Goal: Transaction & Acquisition: Purchase product/service

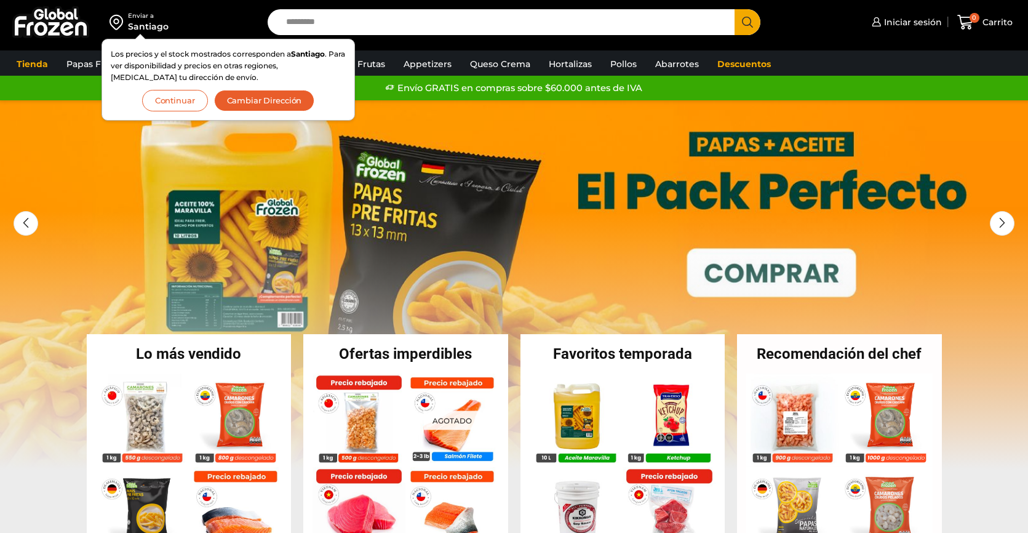
click at [185, 108] on button "Continuar" at bounding box center [175, 101] width 66 height 22
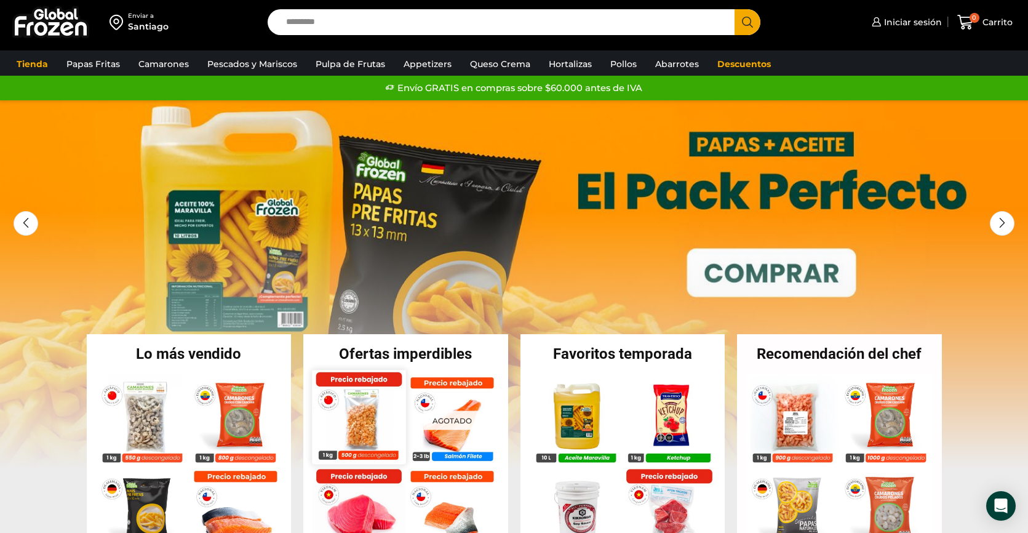
click at [356, 405] on img at bounding box center [359, 417] width 94 height 94
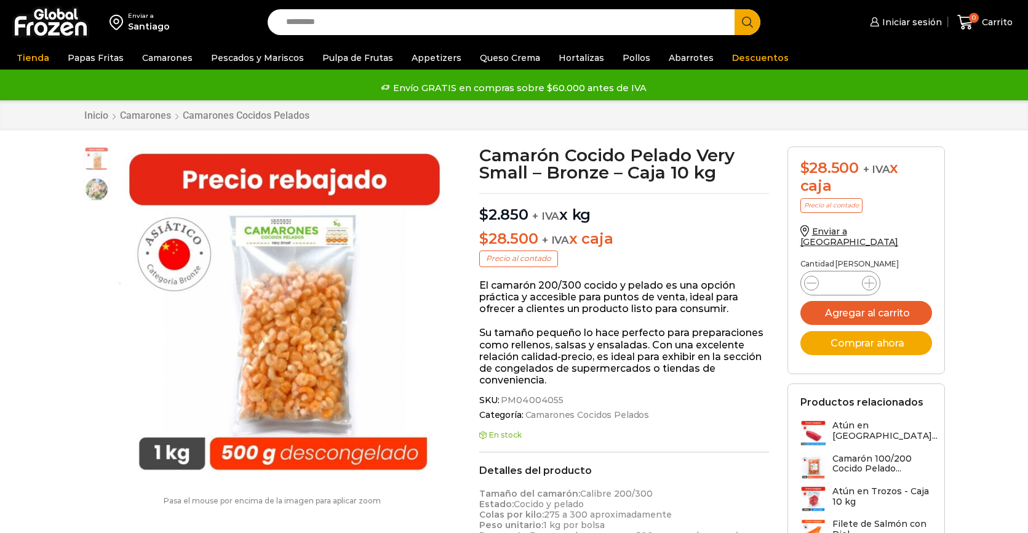
scroll to position [1, 0]
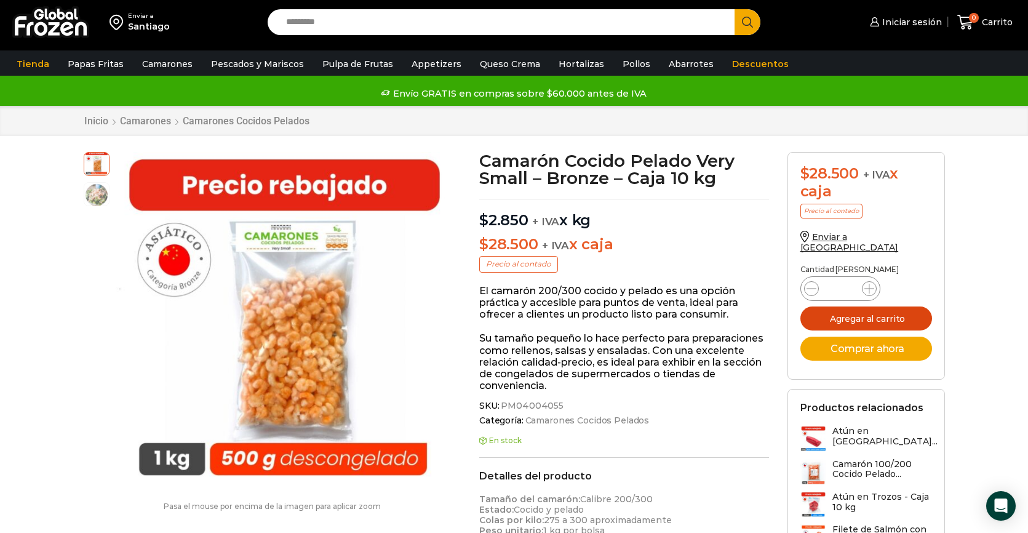
click at [906, 308] on button "Agregar al carrito" at bounding box center [867, 318] width 132 height 24
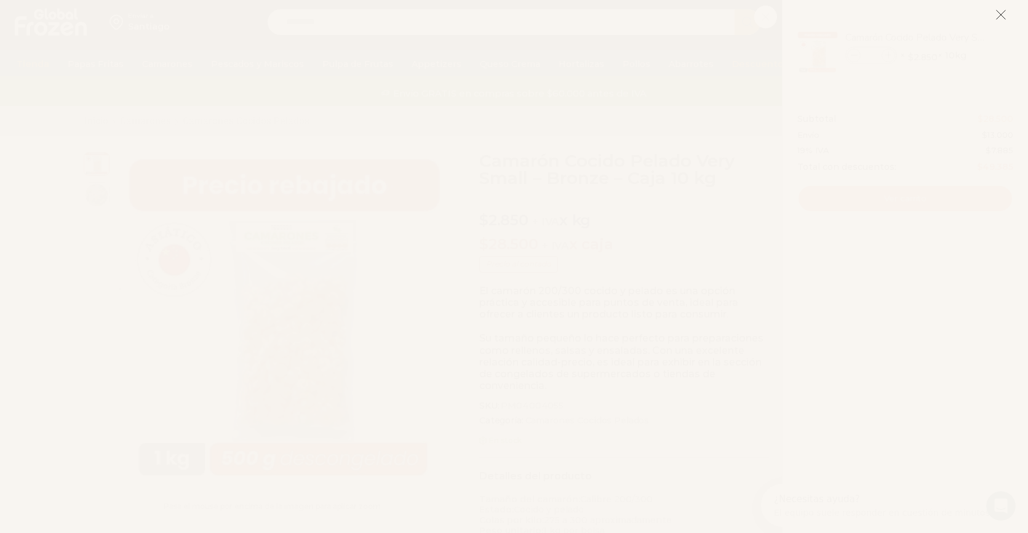
scroll to position [0, 0]
click at [1002, 16] on line at bounding box center [1001, 14] width 9 height 9
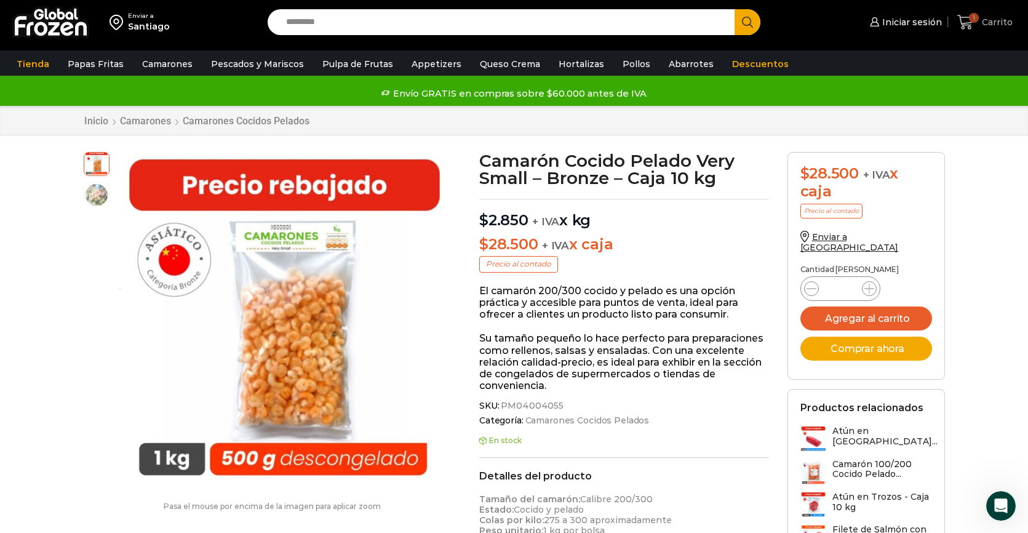
click at [994, 23] on span "Carrito" at bounding box center [996, 22] width 34 height 12
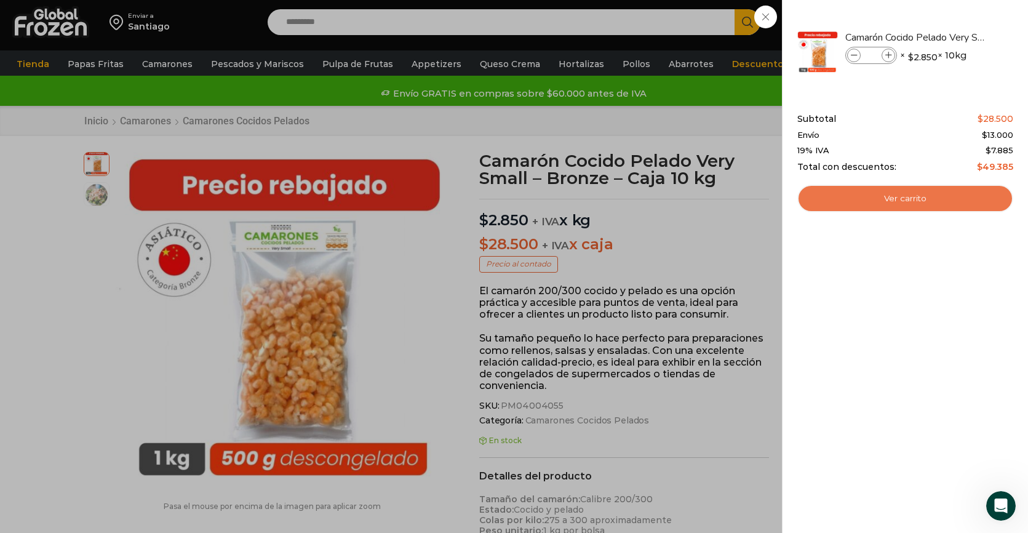
click at [867, 207] on link "Ver carrito" at bounding box center [905, 199] width 216 height 28
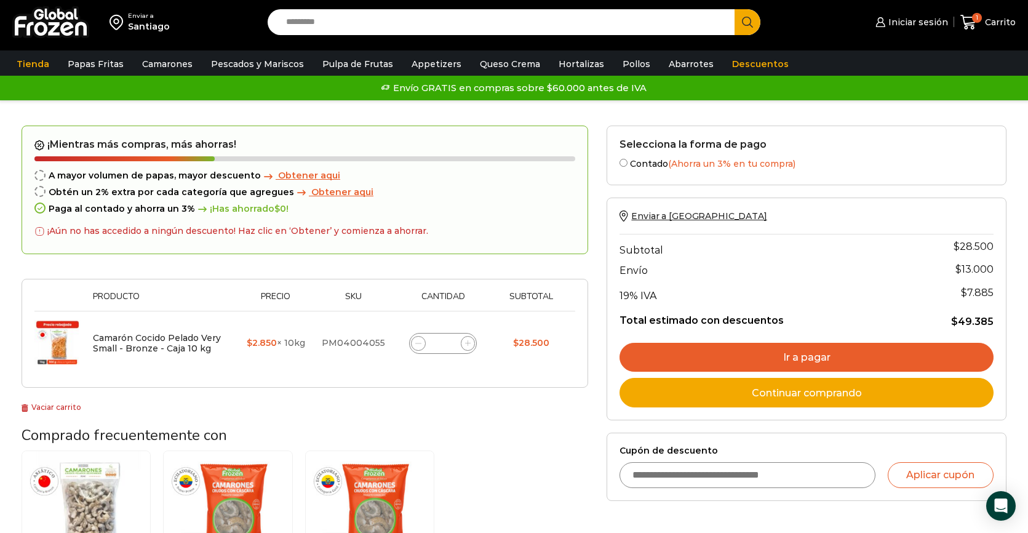
click at [289, 177] on span "Obtener aqui" at bounding box center [309, 175] width 62 height 11
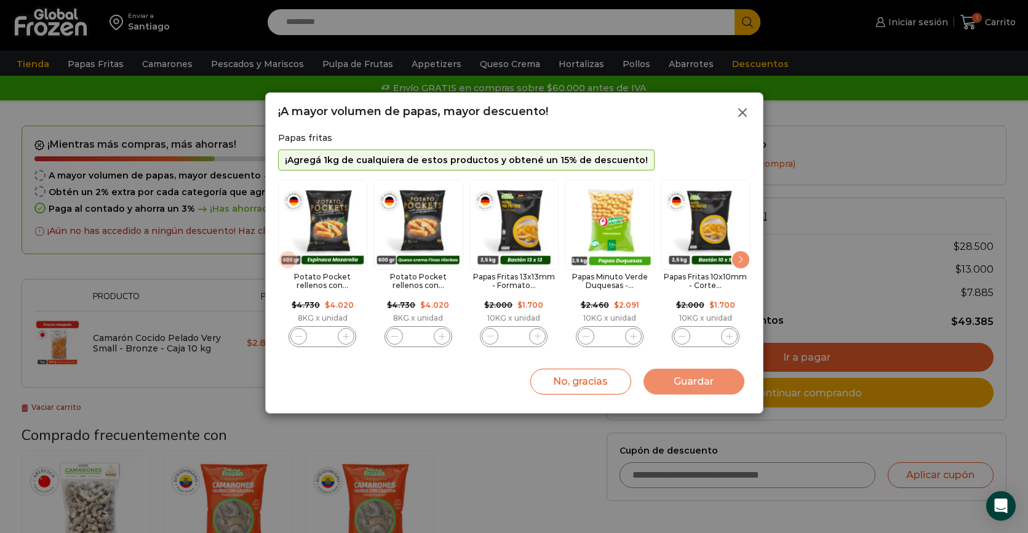
click at [740, 113] on icon at bounding box center [742, 112] width 15 height 15
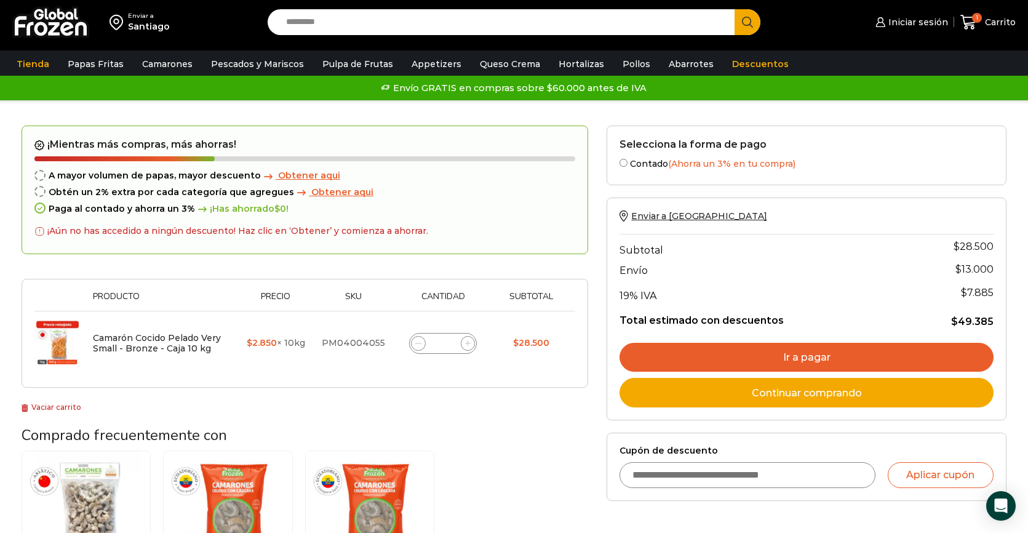
click at [337, 193] on span "Obtener aqui" at bounding box center [342, 191] width 62 height 11
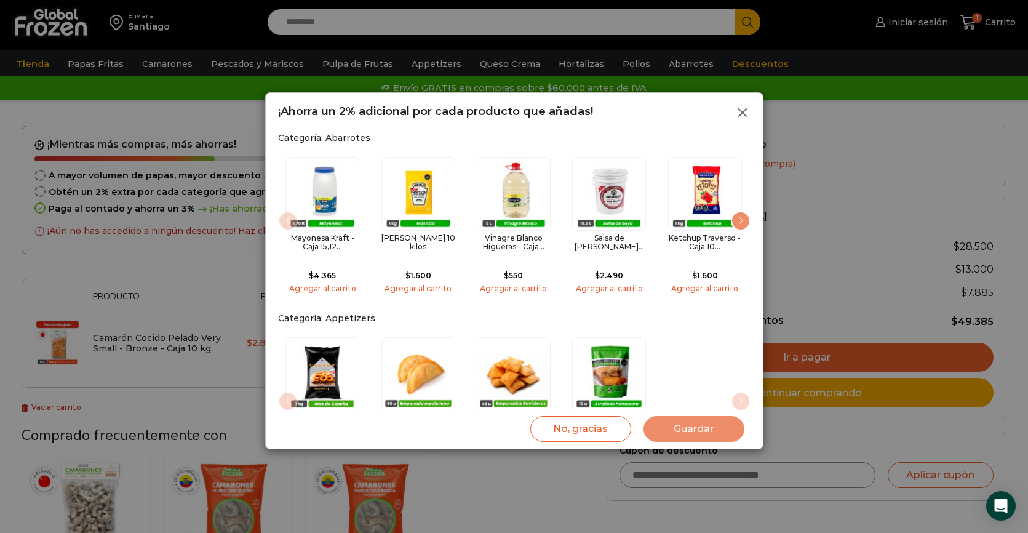
click at [740, 113] on icon at bounding box center [742, 112] width 15 height 15
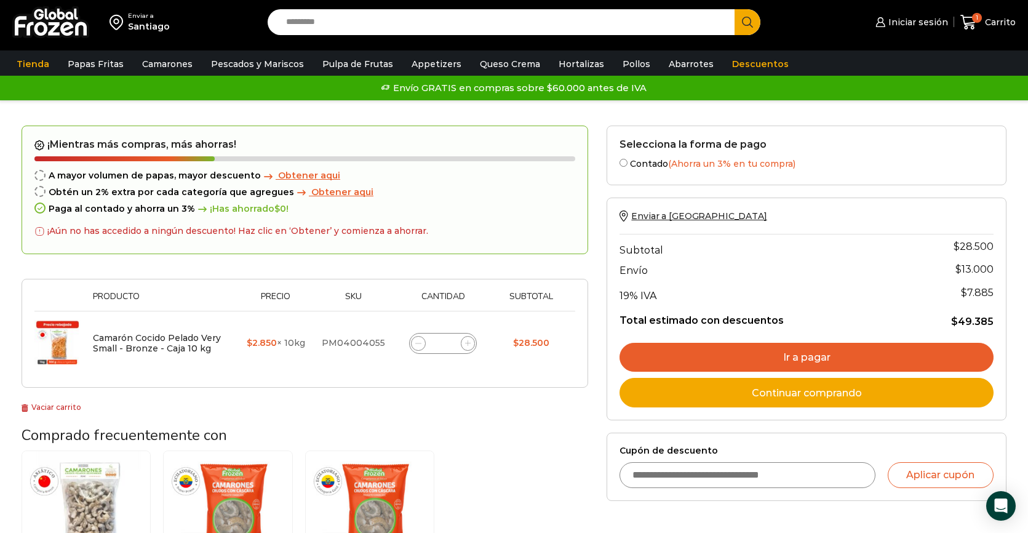
click at [318, 176] on span "Obtener aqui" at bounding box center [309, 175] width 62 height 11
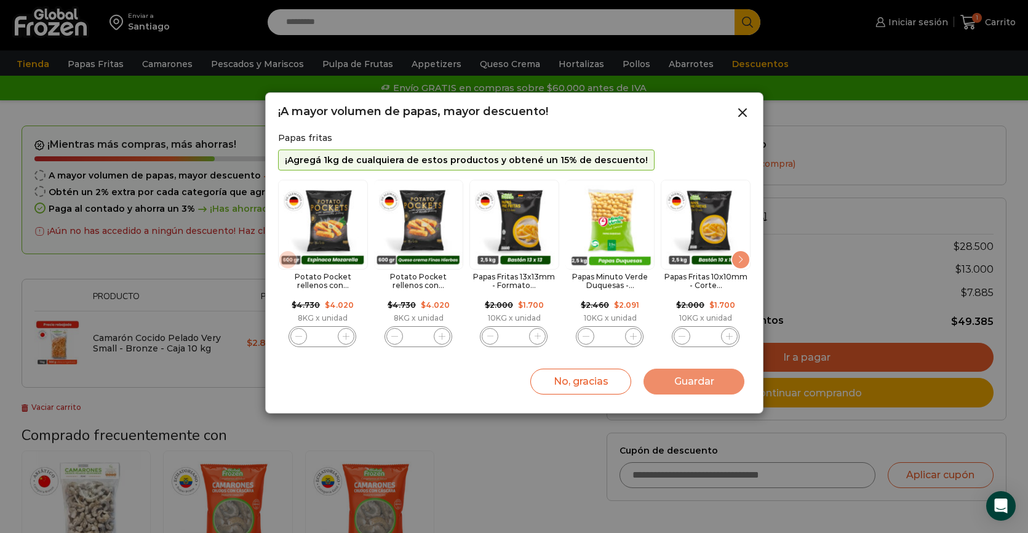
click at [344, 217] on img "1 / 11" at bounding box center [323, 225] width 90 height 90
click at [343, 342] on span "1 / 11" at bounding box center [346, 336] width 17 height 17
click at [353, 226] on img "1 / 11" at bounding box center [323, 225] width 90 height 90
click at [461, 213] on img "2 / 11" at bounding box center [418, 225] width 90 height 90
click at [444, 193] on img "2 / 11" at bounding box center [418, 225] width 90 height 90
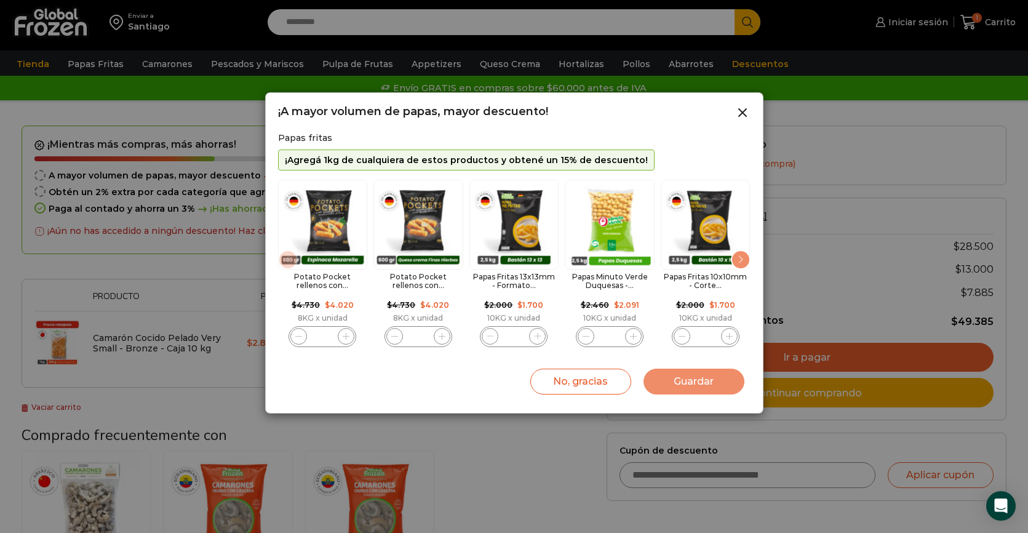
click at [551, 246] on img "3 / 11" at bounding box center [514, 225] width 90 height 90
click at [525, 252] on img "3 / 11" at bounding box center [514, 225] width 90 height 90
click at [514, 287] on h2 "Papas Fritas 13x13mm - Formato..." at bounding box center [514, 282] width 90 height 18
click at [501, 194] on img "3 / 11" at bounding box center [514, 225] width 90 height 90
click at [606, 210] on img "4 / 11" at bounding box center [610, 225] width 90 height 90
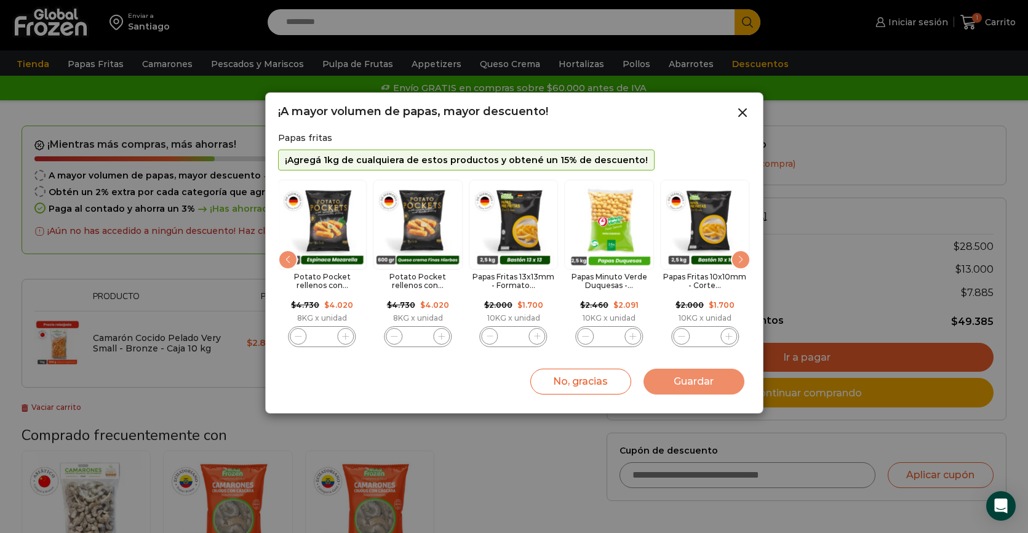
click at [536, 338] on icon "3 / 11" at bounding box center [537, 336] width 7 height 7
click at [536, 338] on icon "3 / 11" at bounding box center [538, 336] width 7 height 7
click at [492, 335] on icon "3 / 11" at bounding box center [490, 336] width 7 height 7
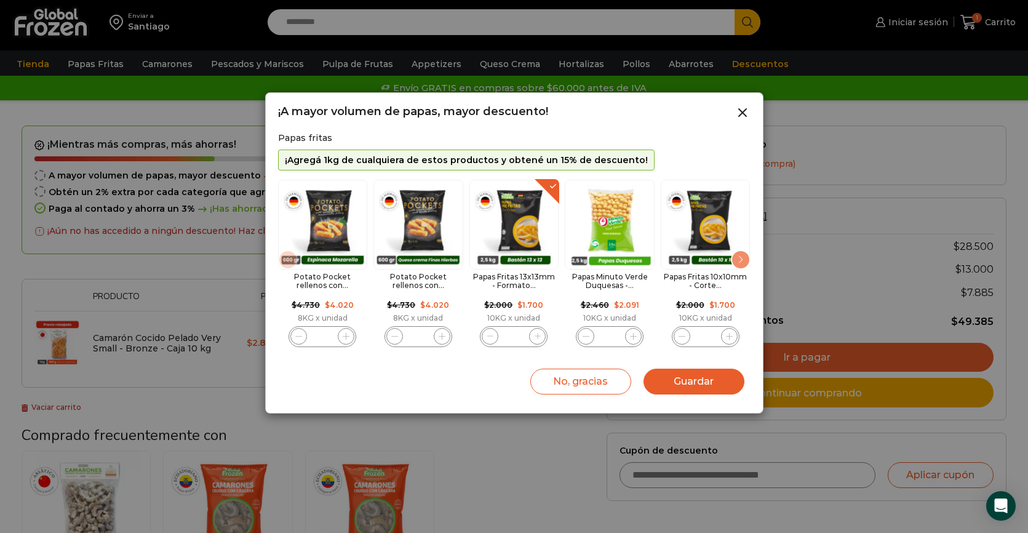
click at [492, 335] on icon "3 / 11" at bounding box center [490, 336] width 7 height 7
type input "*"
click at [743, 114] on icon at bounding box center [742, 112] width 15 height 15
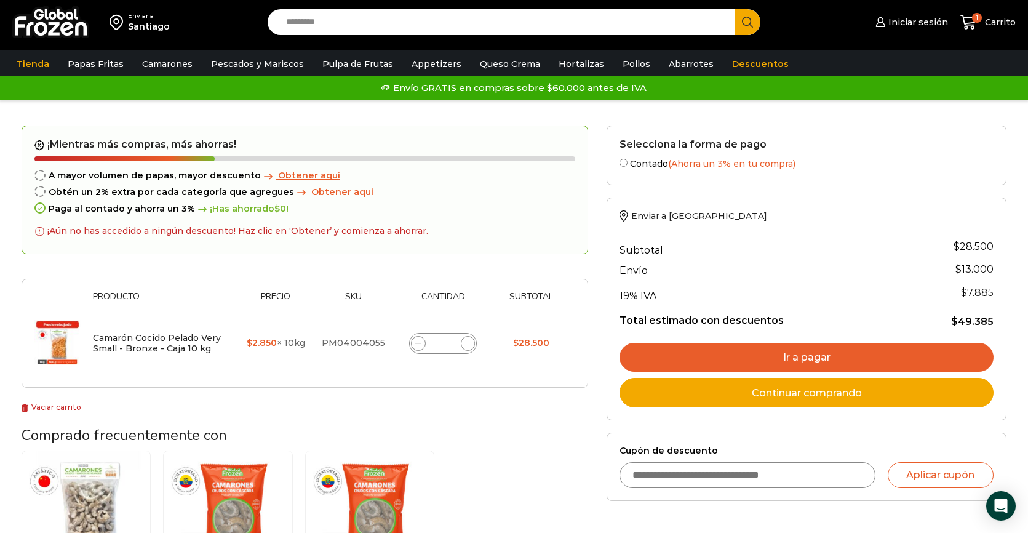
click at [329, 193] on span "Obtener aqui" at bounding box center [342, 191] width 62 height 11
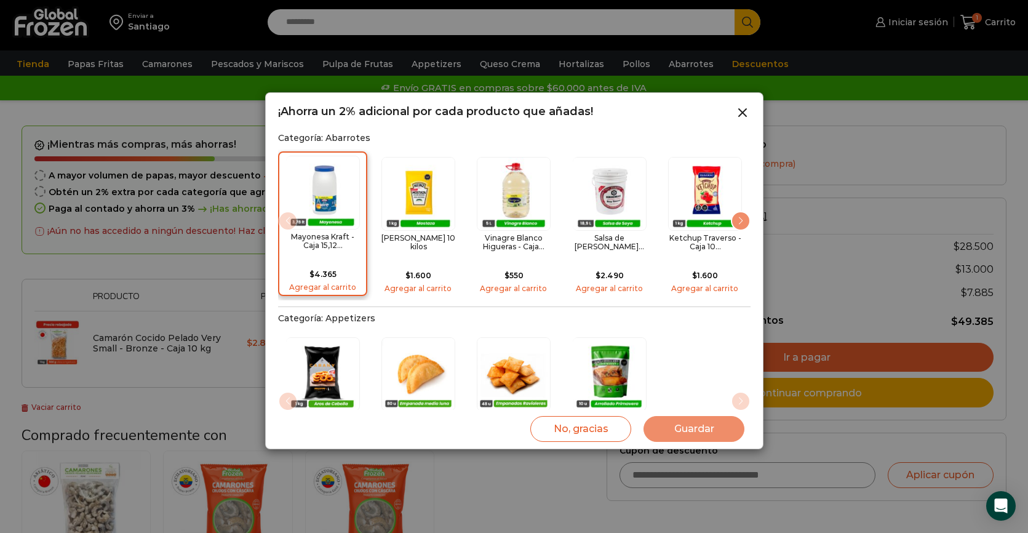
click at [366, 189] on div "Mayonesa Kraft - Caja 15,12... $ 4.365 Agregar al carrito" at bounding box center [322, 223] width 89 height 145
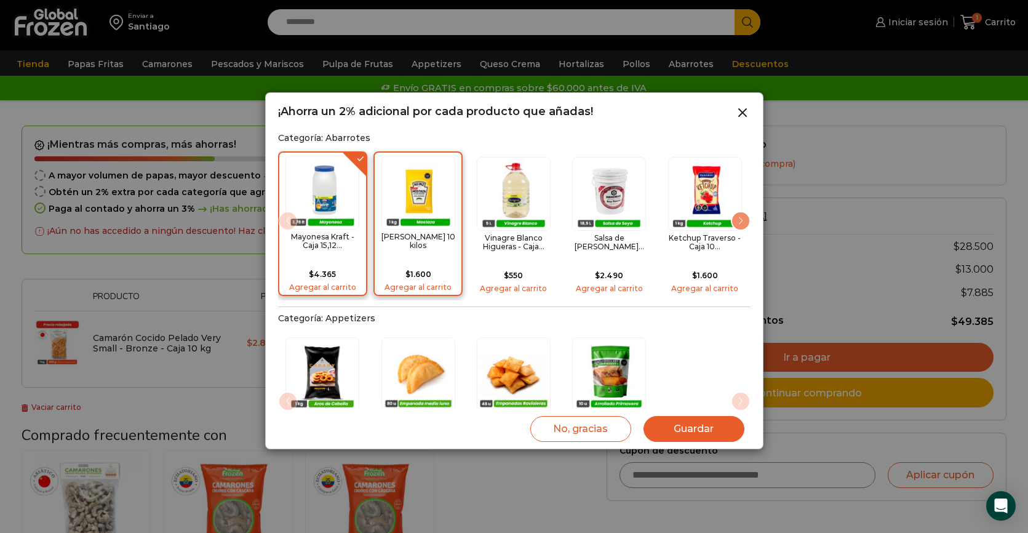
click at [417, 190] on img "2 / 13" at bounding box center [418, 193] width 74 height 74
click at [433, 198] on img "2 / 13" at bounding box center [418, 193] width 74 height 74
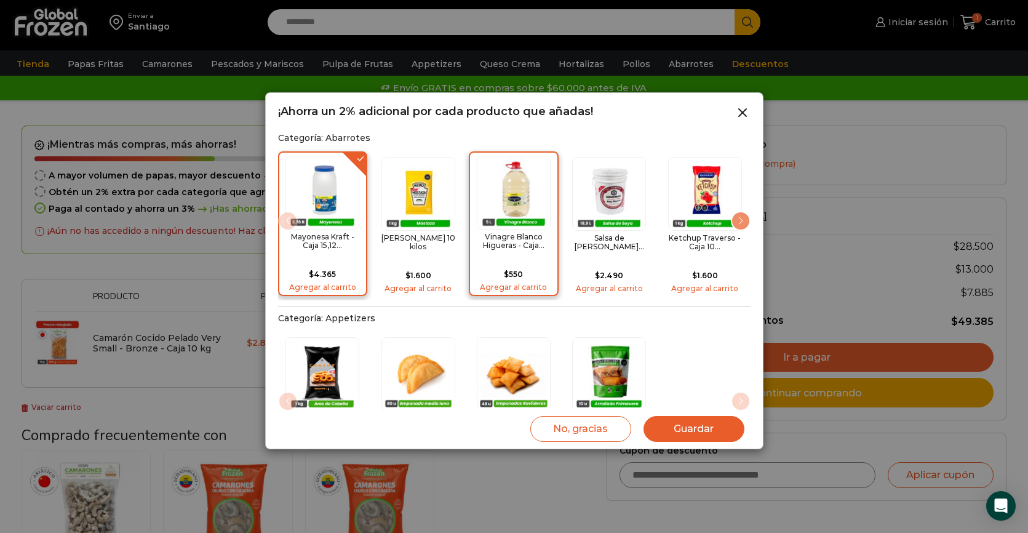
click at [540, 196] on img "3 / 13" at bounding box center [514, 193] width 74 height 74
click at [860, 82] on div at bounding box center [514, 266] width 1028 height 533
click at [745, 113] on icon at bounding box center [742, 112] width 15 height 15
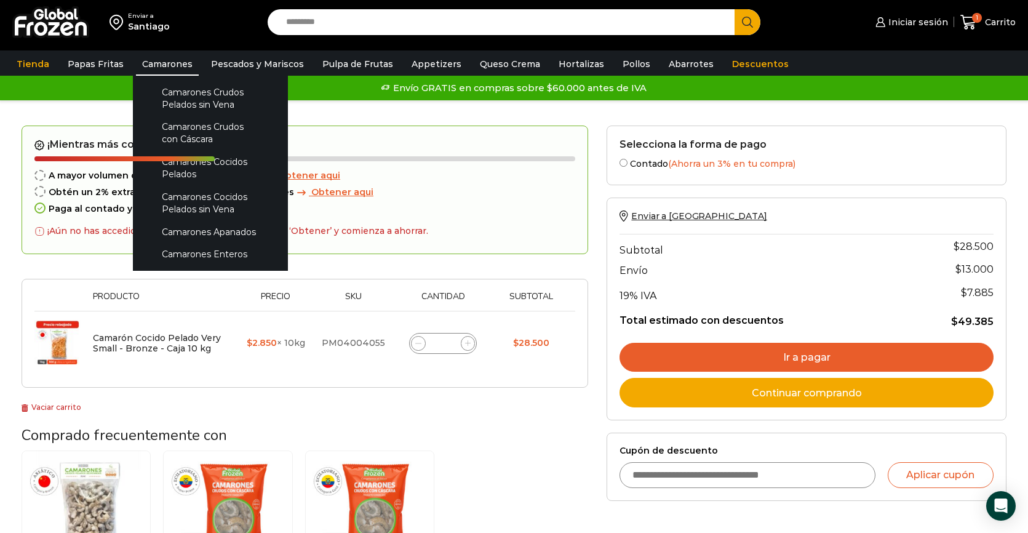
click at [174, 74] on link "Camarones" at bounding box center [167, 63] width 63 height 23
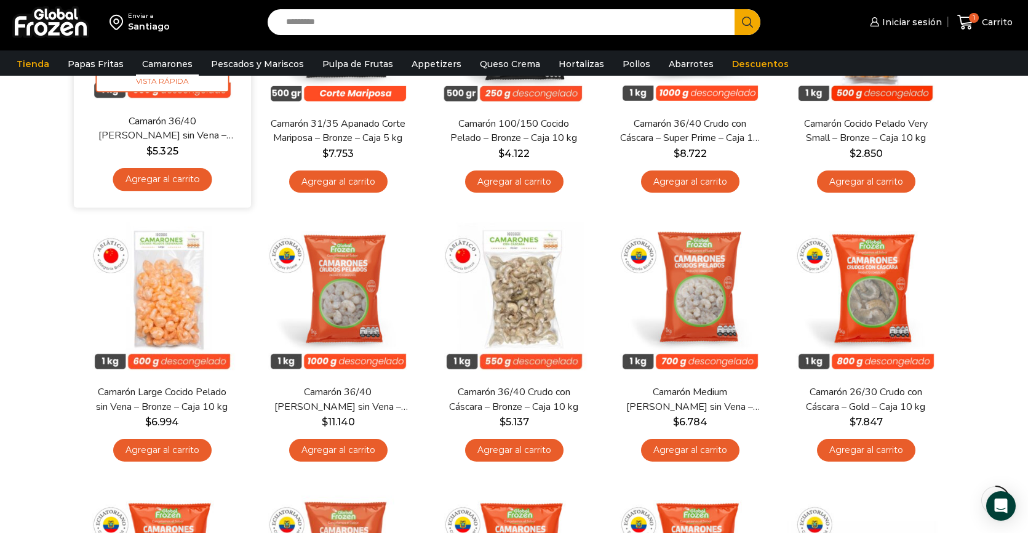
scroll to position [248, 0]
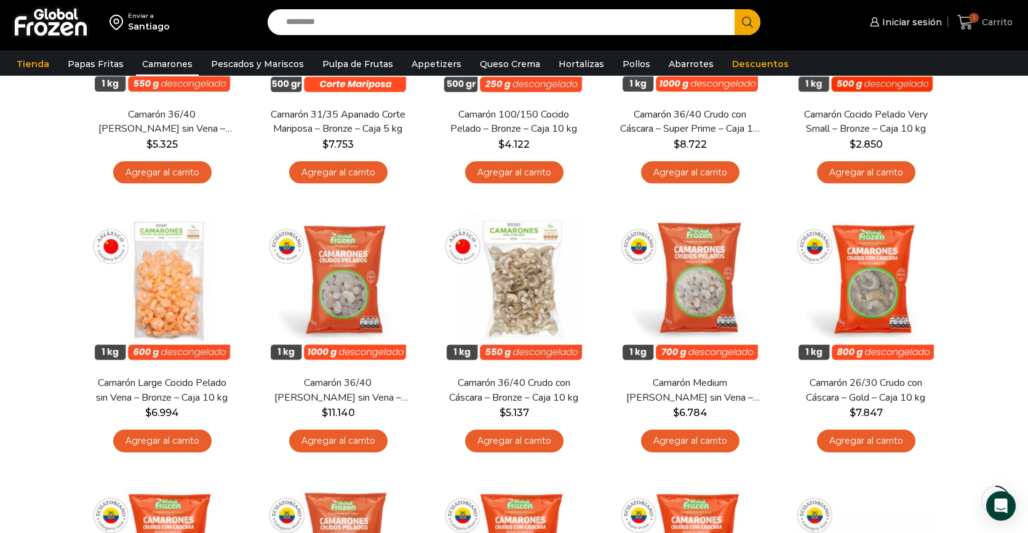
click at [992, 17] on span "Carrito" at bounding box center [996, 22] width 34 height 12
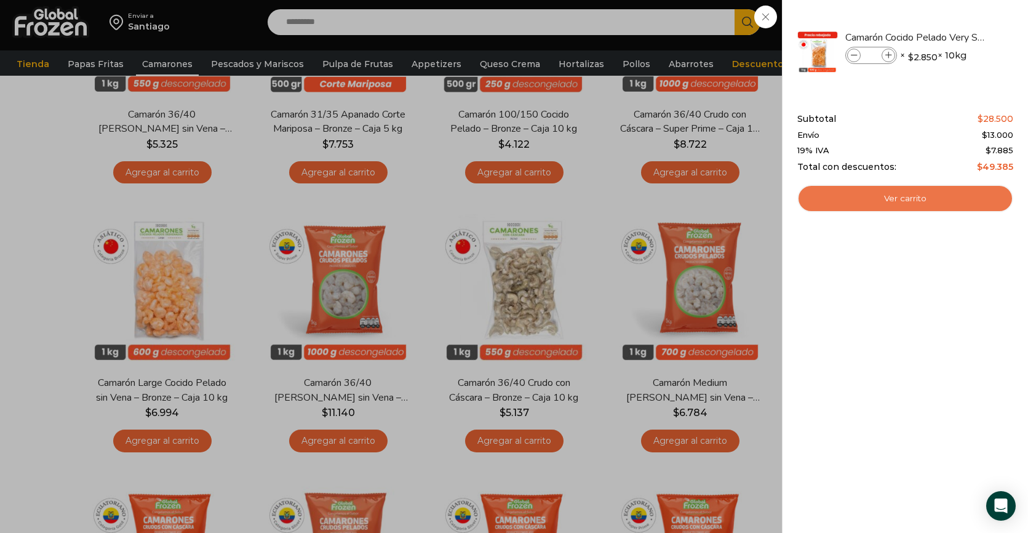
click at [948, 193] on link "Ver carrito" at bounding box center [905, 199] width 216 height 28
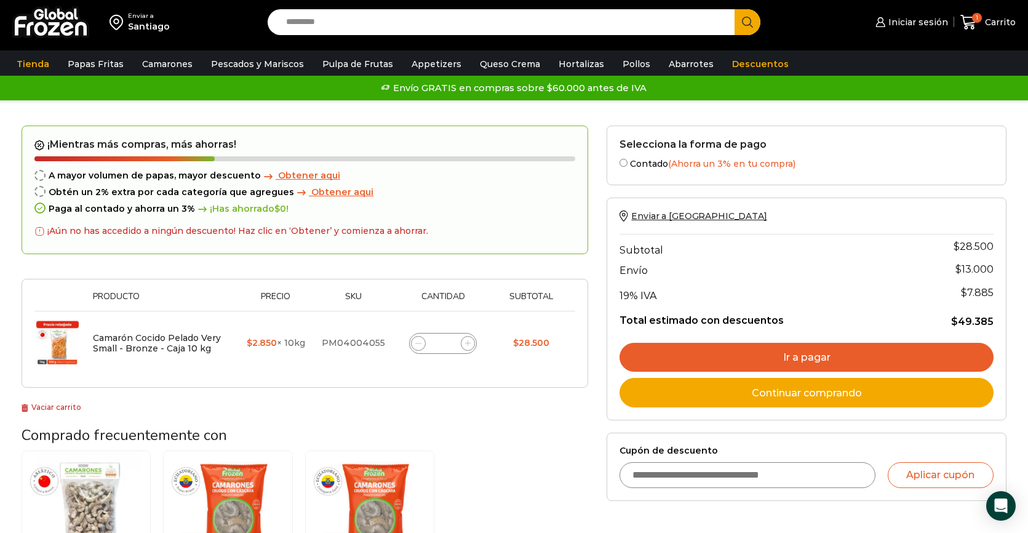
click at [313, 174] on span "Obtener aqui" at bounding box center [309, 175] width 62 height 11
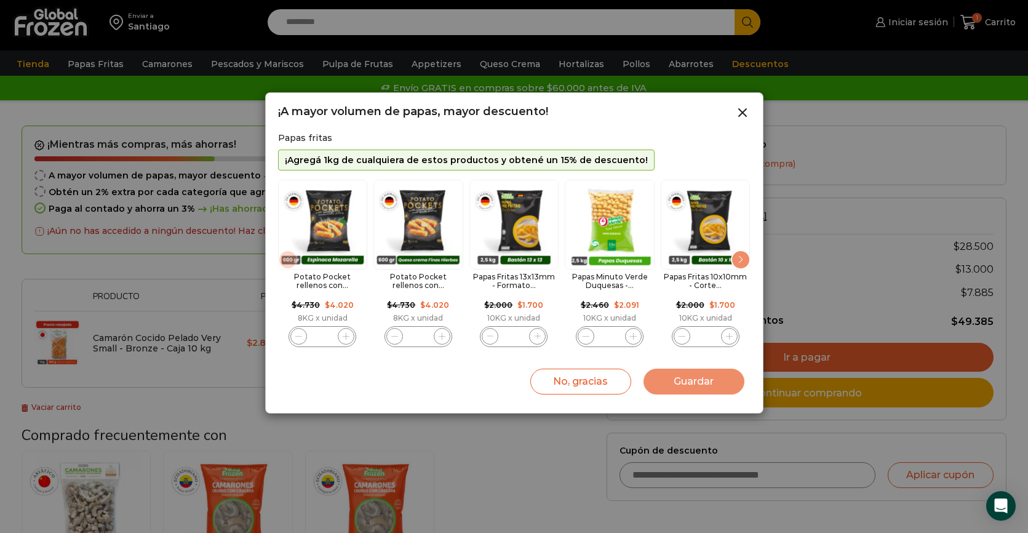
click at [530, 240] on img "3 / 11" at bounding box center [514, 225] width 90 height 90
click at [539, 340] on span "3 / 11" at bounding box center [537, 336] width 17 height 17
click at [540, 340] on span "3 / 11" at bounding box center [537, 336] width 17 height 17
type input "*"
click at [668, 373] on button "Guardar" at bounding box center [694, 382] width 101 height 26
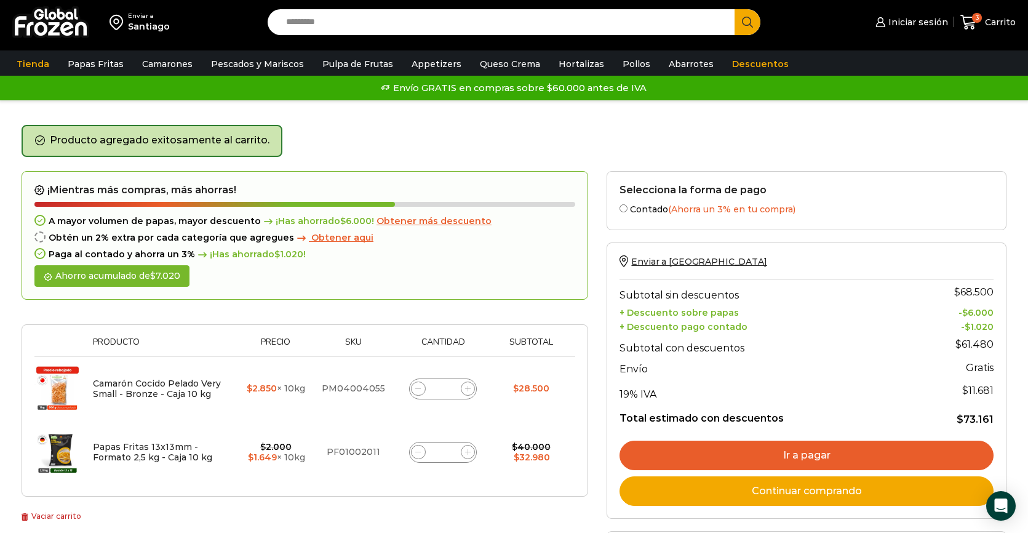
click at [340, 238] on span "Obtener aqui" at bounding box center [342, 237] width 62 height 11
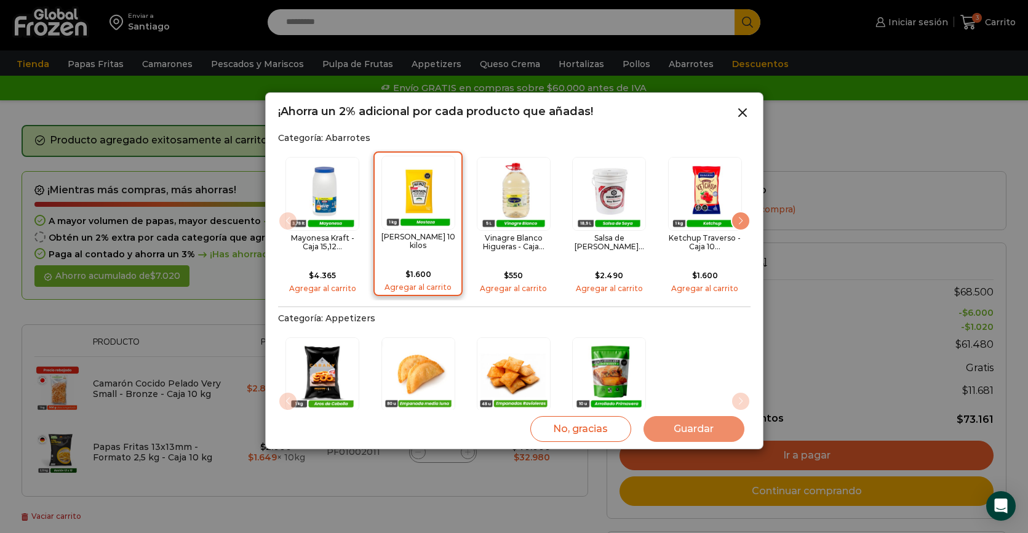
click at [426, 212] on img "2 / 13" at bounding box center [418, 193] width 74 height 74
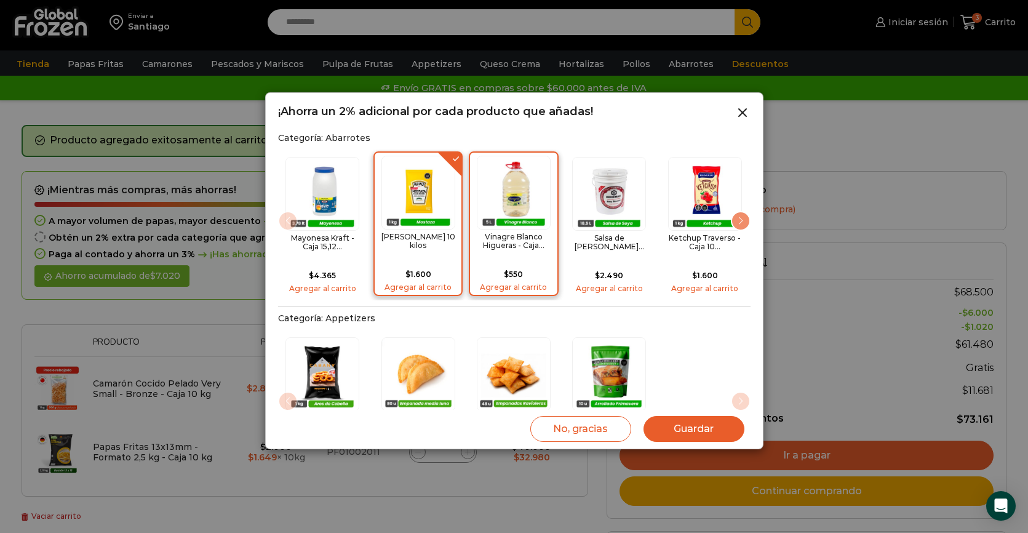
click at [534, 283] on link "Agregar al carrito" at bounding box center [513, 287] width 81 height 9
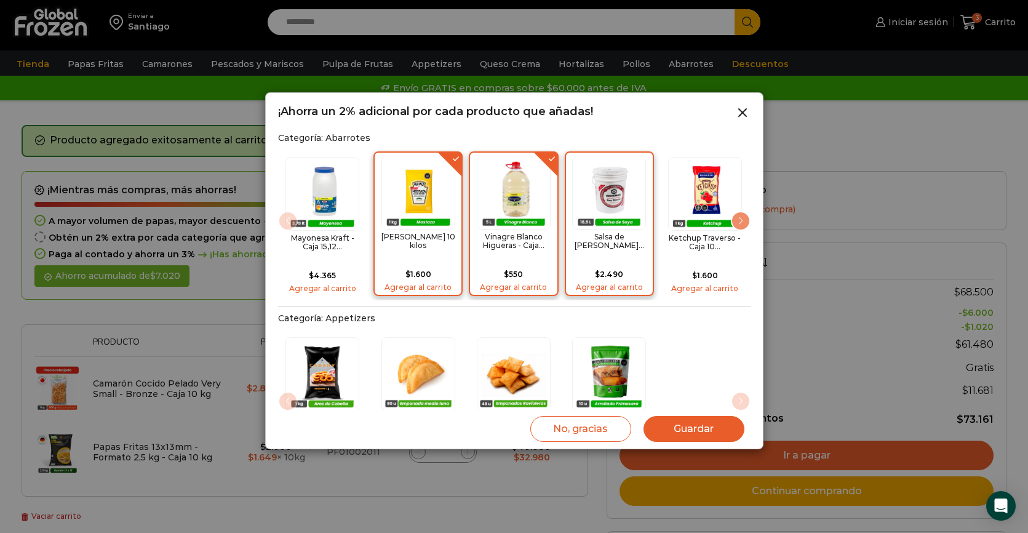
click at [620, 254] on div "Salsa de [PERSON_NAME]... $ 2.490 Agregar al carrito" at bounding box center [609, 223] width 89 height 145
click at [737, 110] on icon at bounding box center [742, 112] width 15 height 15
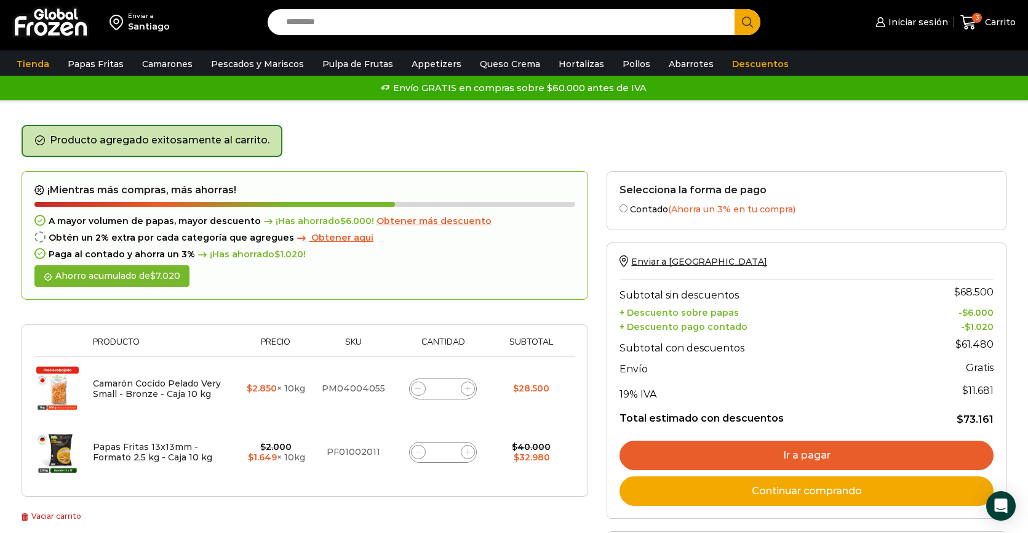
click at [326, 237] on span "Obtener aqui" at bounding box center [342, 237] width 62 height 11
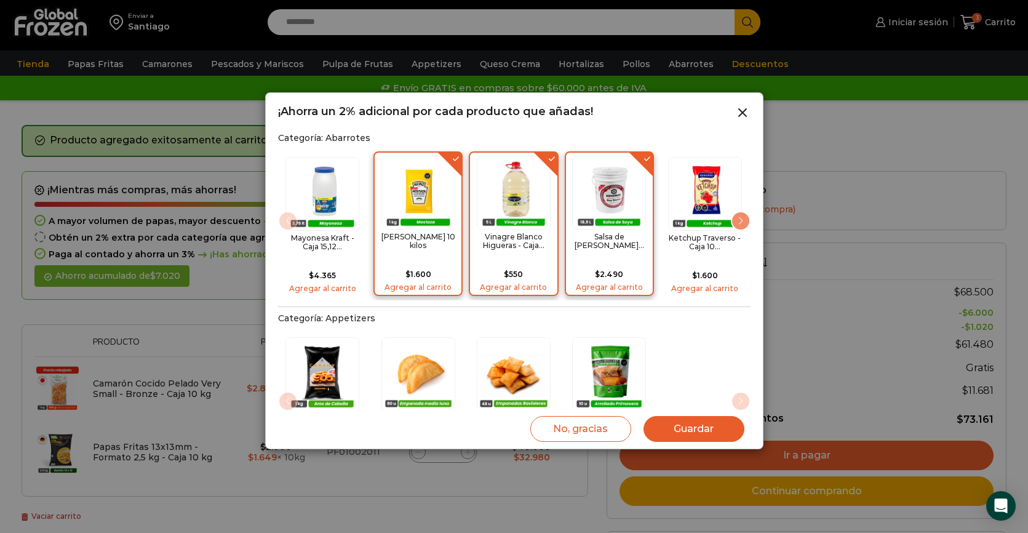
click at [675, 431] on button "Guardar" at bounding box center [694, 429] width 101 height 26
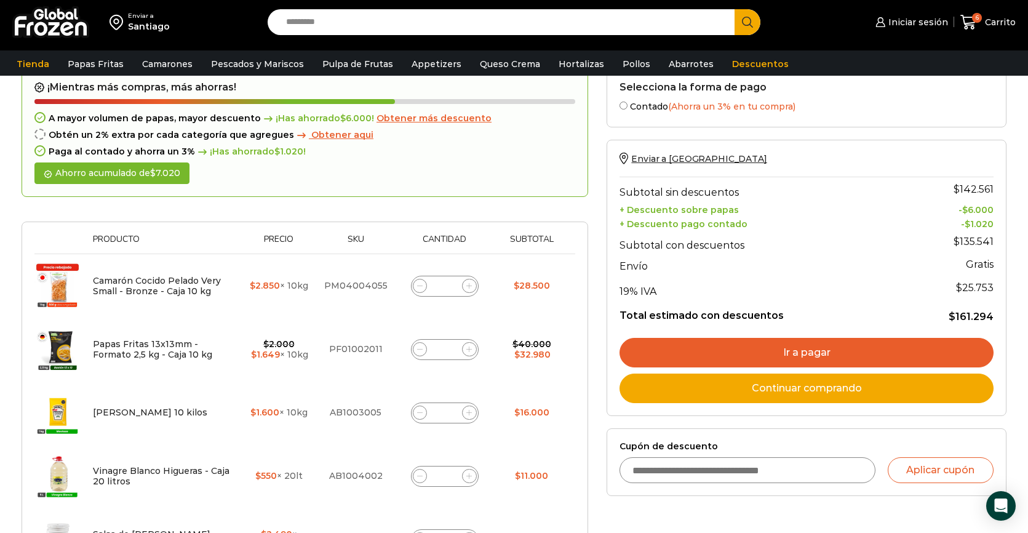
scroll to position [148, 0]
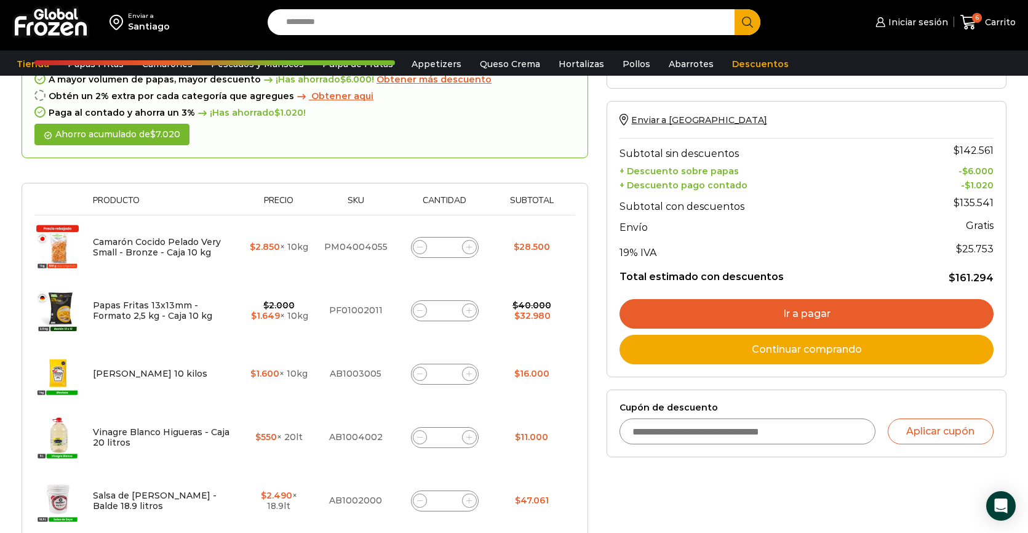
click at [417, 305] on span at bounding box center [420, 310] width 15 height 15
type input "*"
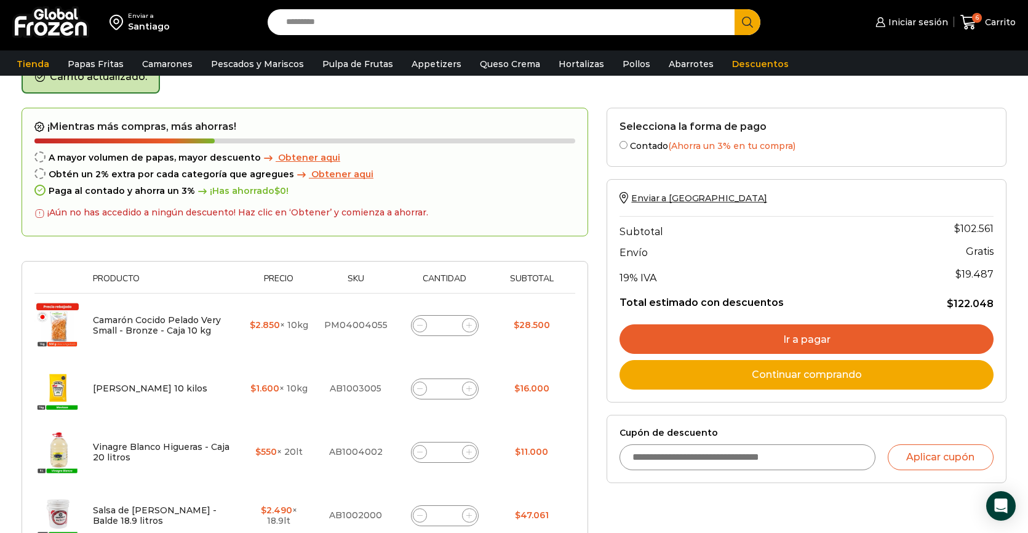
scroll to position [69, 0]
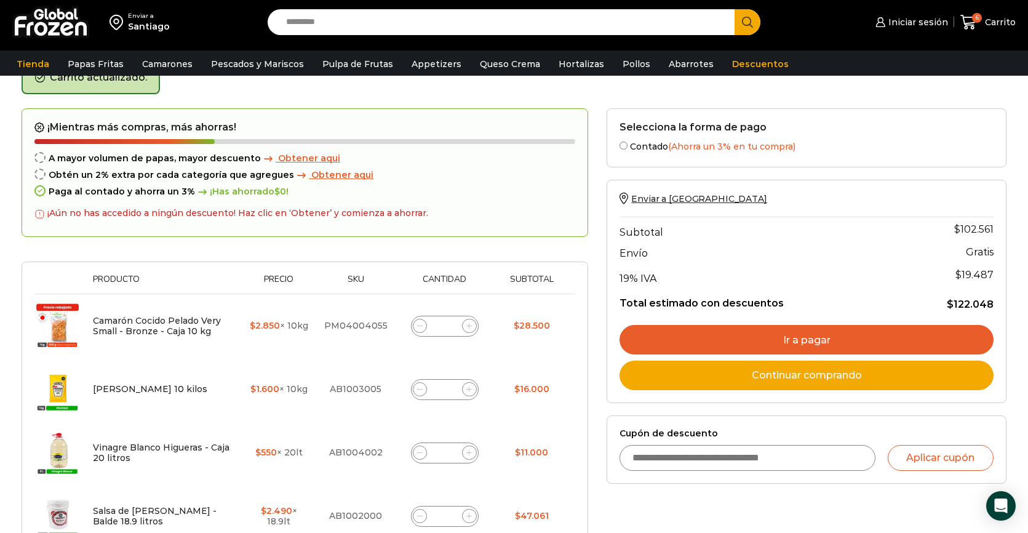
click at [329, 170] on span "Obtener aqui" at bounding box center [342, 174] width 62 height 11
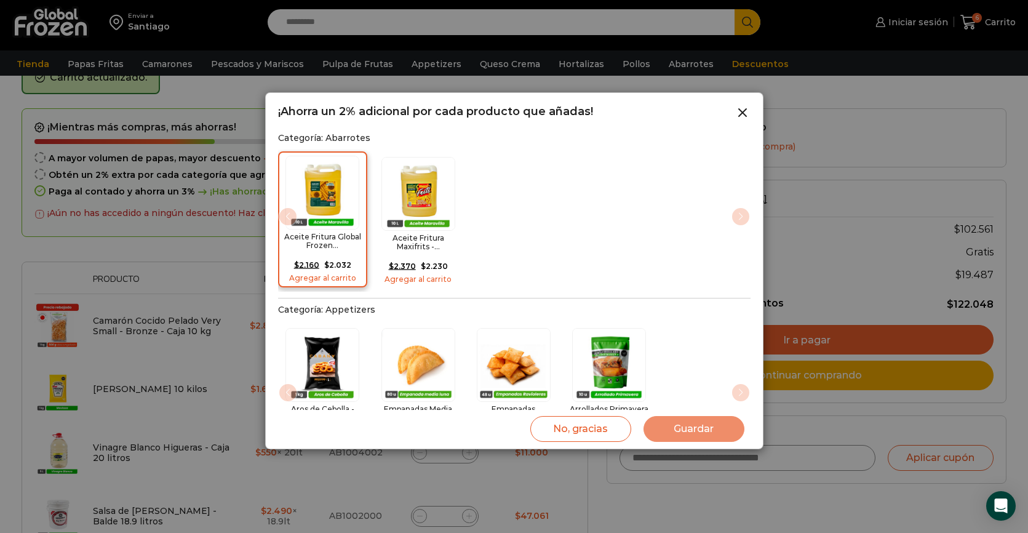
click at [355, 188] on img "1 / 2" at bounding box center [323, 193] width 74 height 74
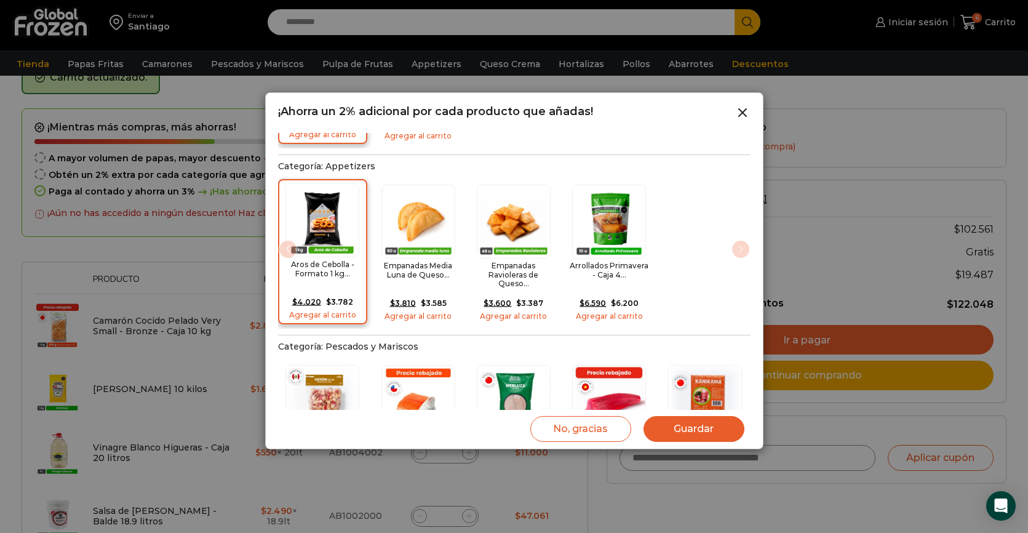
click at [340, 234] on img "1 / 4" at bounding box center [323, 220] width 74 height 74
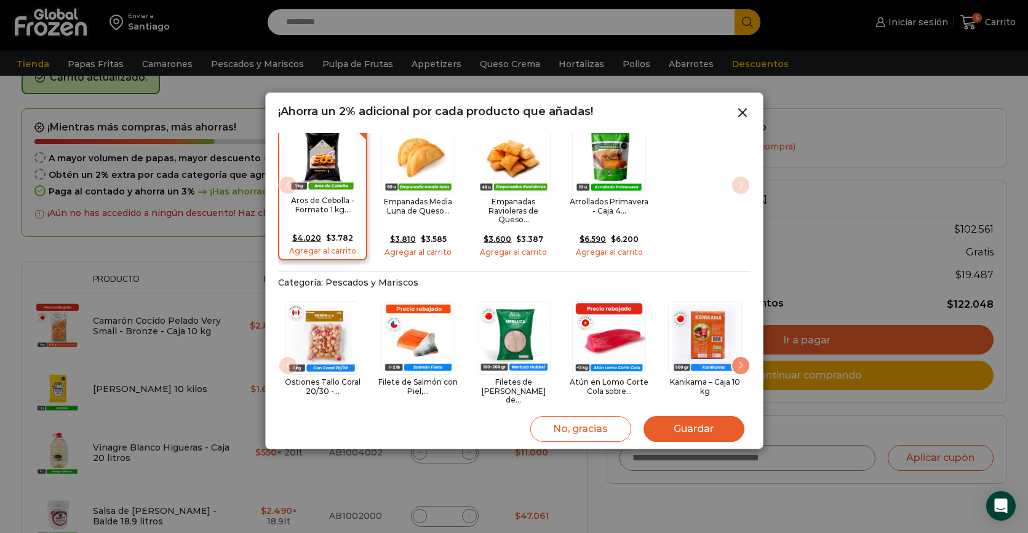
scroll to position [230, 0]
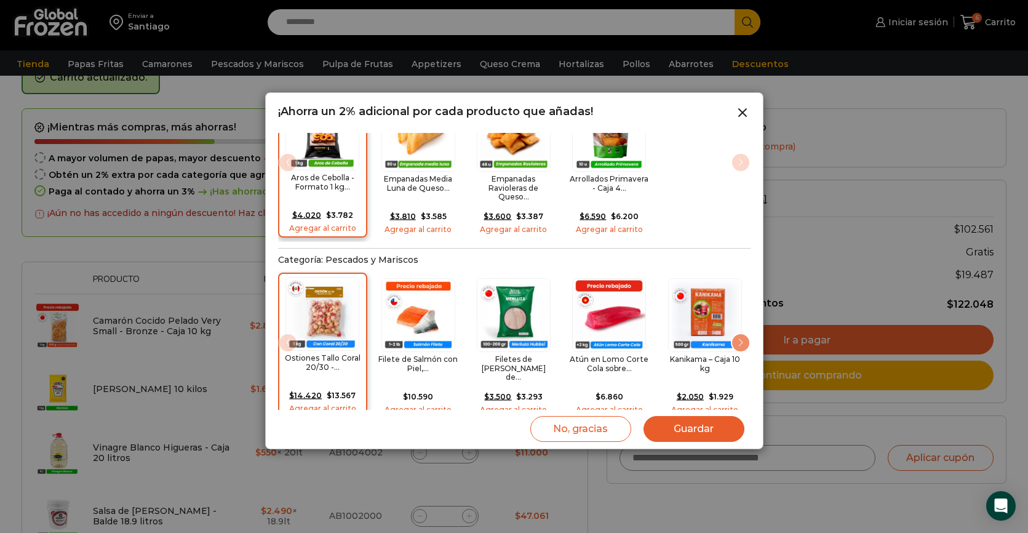
click at [330, 293] on img "1 / 22" at bounding box center [323, 314] width 74 height 74
click at [703, 432] on button "Guardar" at bounding box center [694, 429] width 101 height 26
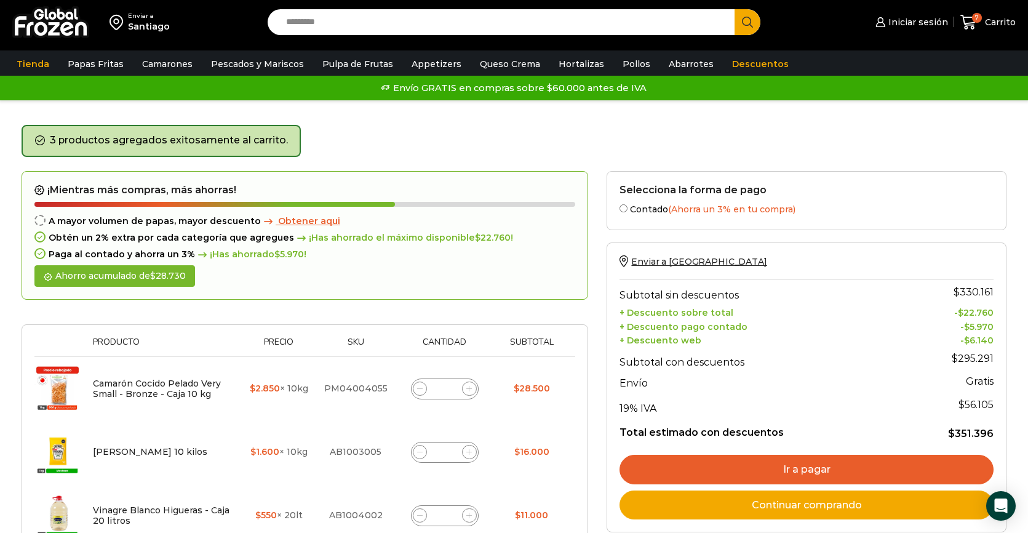
click at [292, 220] on span "Obtener aqui" at bounding box center [309, 220] width 62 height 11
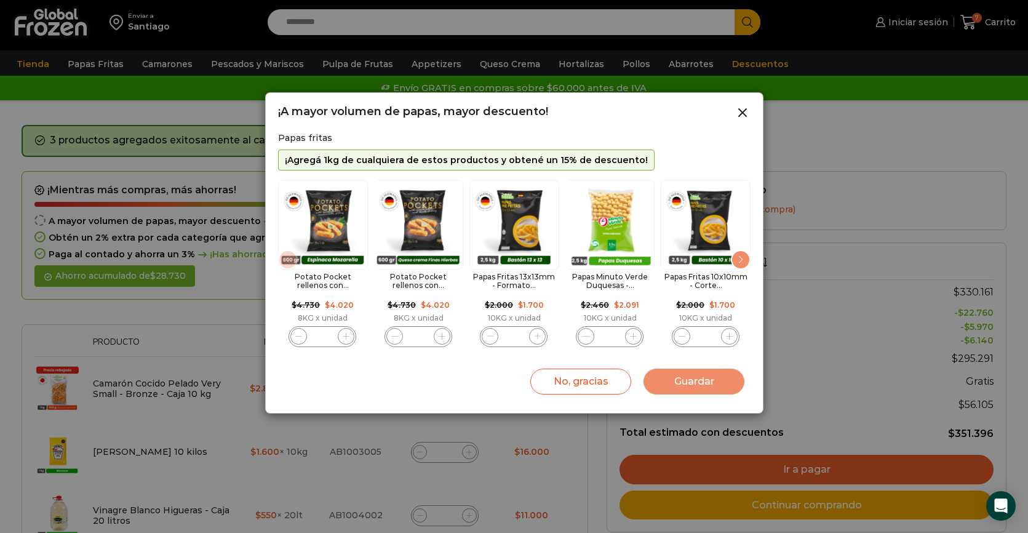
click at [348, 224] on img "1 / 11" at bounding box center [323, 225] width 90 height 90
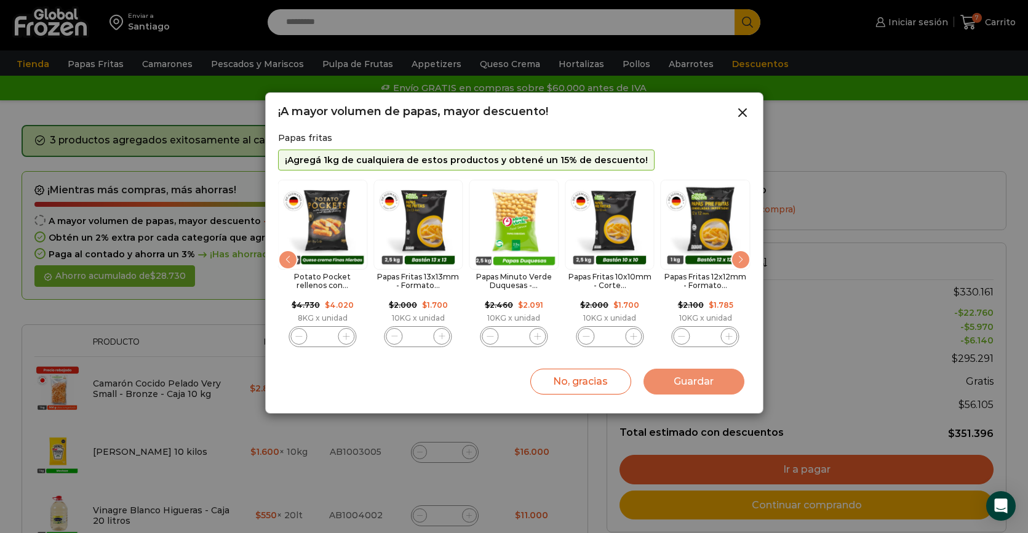
click at [353, 250] on img "2 / 11" at bounding box center [323, 225] width 90 height 90
click at [349, 340] on span "2 / 11" at bounding box center [346, 336] width 17 height 17
type input "*"
click at [439, 333] on icon "3 / 11" at bounding box center [442, 336] width 7 height 7
type input "*"
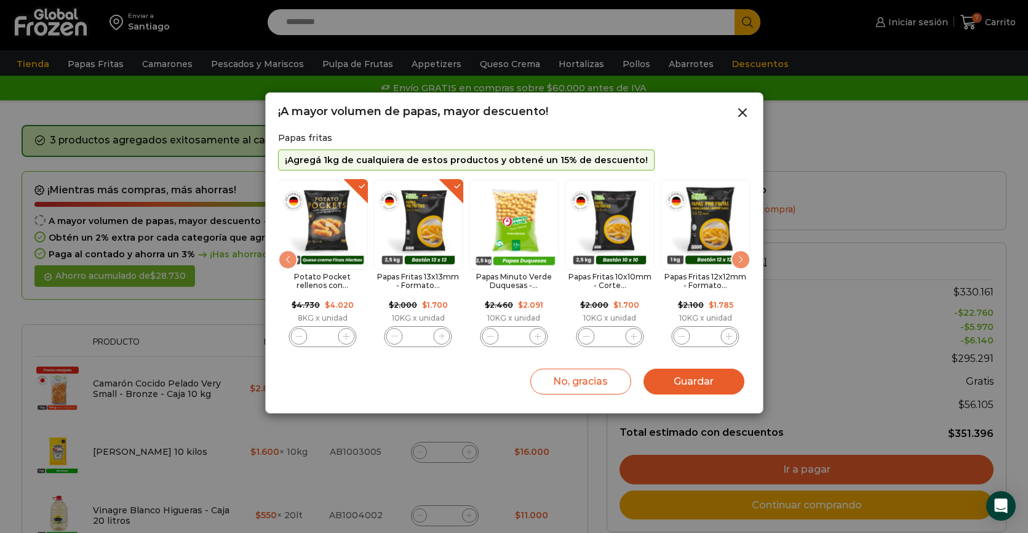
click at [535, 336] on icon "4 / 11" at bounding box center [538, 336] width 7 height 7
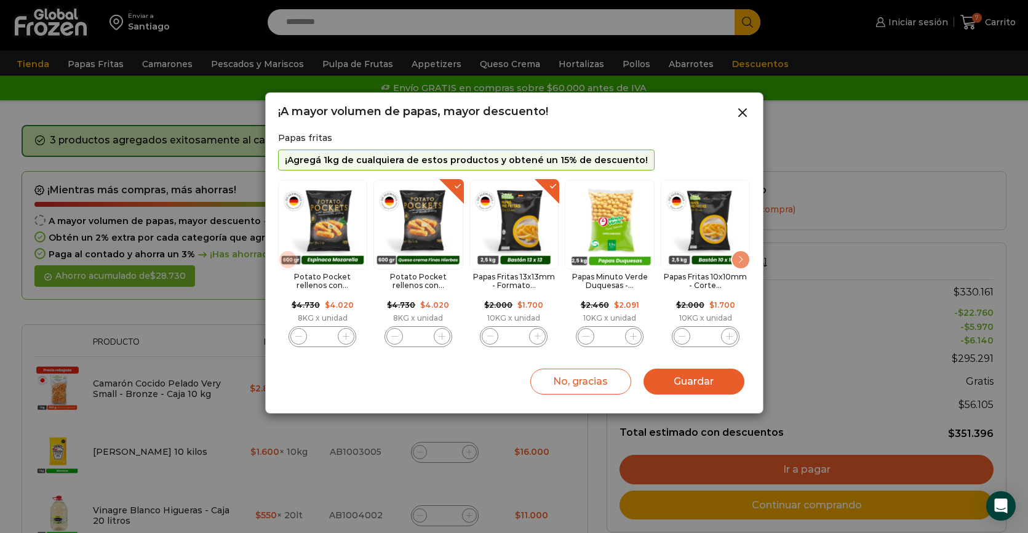
click at [631, 330] on span "4 / 11" at bounding box center [633, 336] width 17 height 17
type input "*"
click at [679, 383] on button "Guardar" at bounding box center [694, 382] width 101 height 26
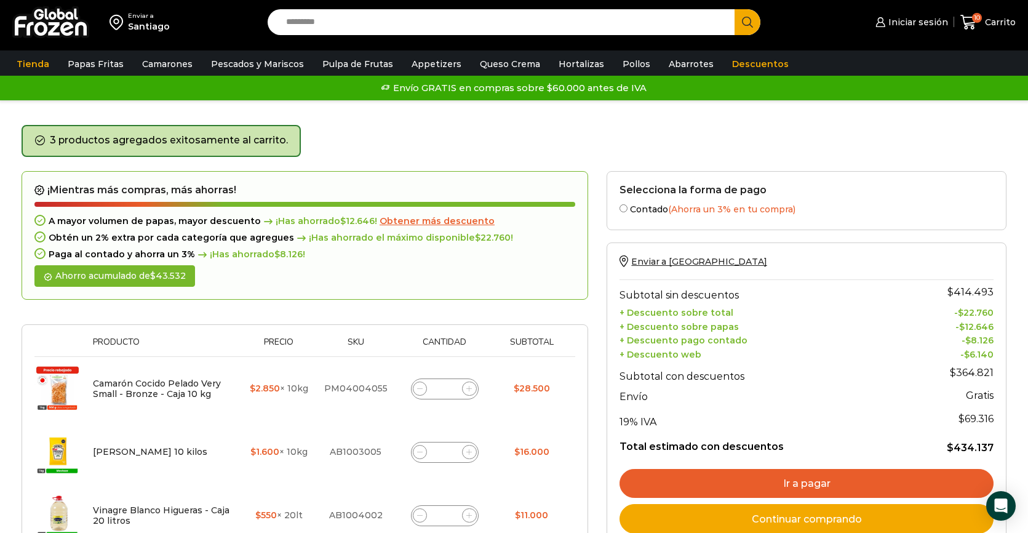
click at [455, 222] on span "Obtener más descuento" at bounding box center [437, 220] width 115 height 11
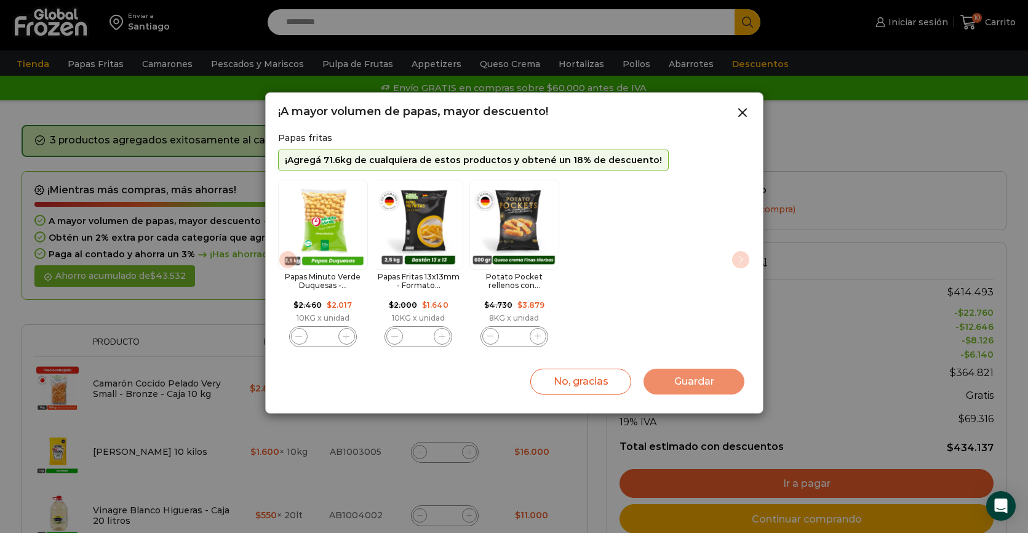
click at [351, 335] on span "1 / 3" at bounding box center [346, 336] width 17 height 17
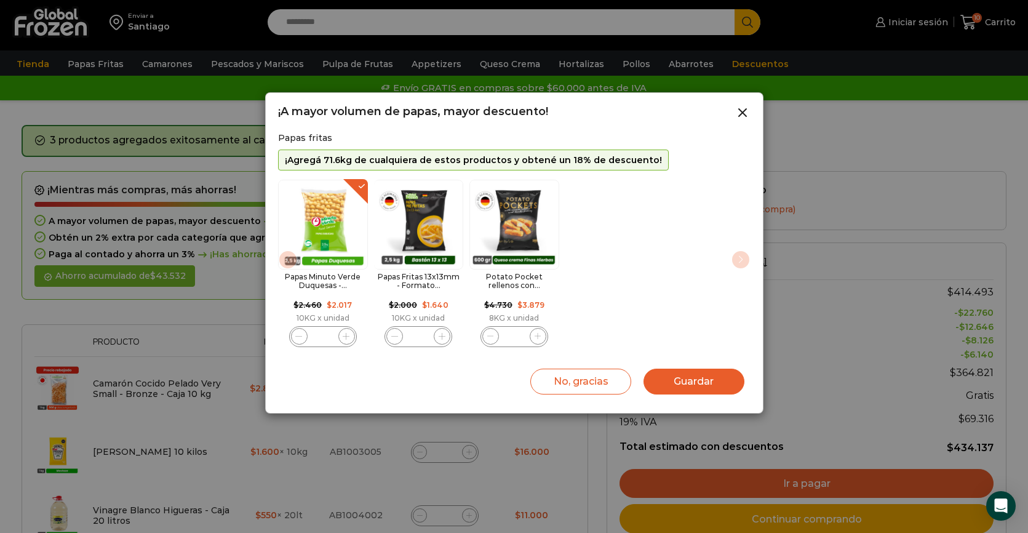
click at [351, 335] on span "1 / 3" at bounding box center [346, 336] width 17 height 17
type input "*"
click at [661, 374] on button "Guardar" at bounding box center [694, 382] width 101 height 26
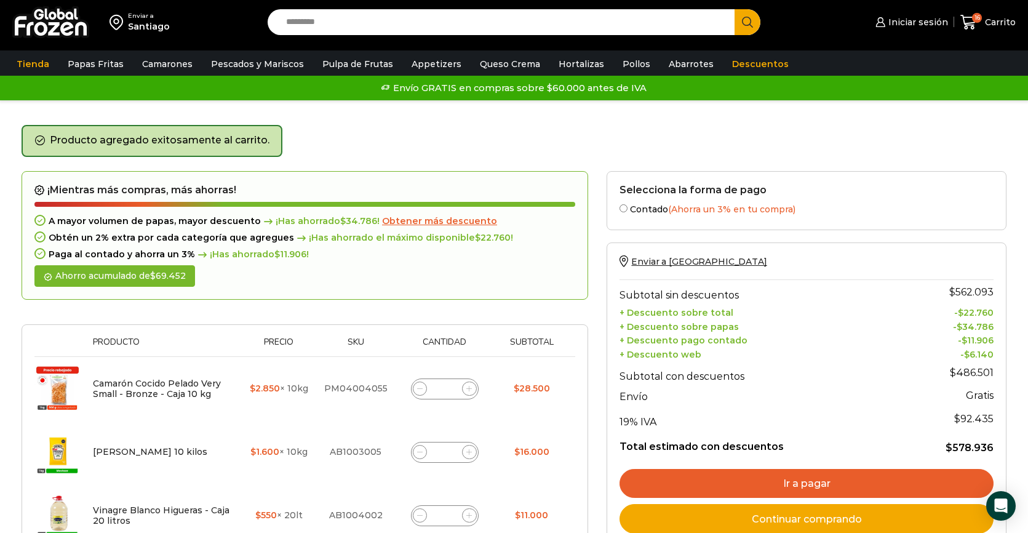
click at [399, 225] on span "Obtener más descuento" at bounding box center [439, 220] width 115 height 11
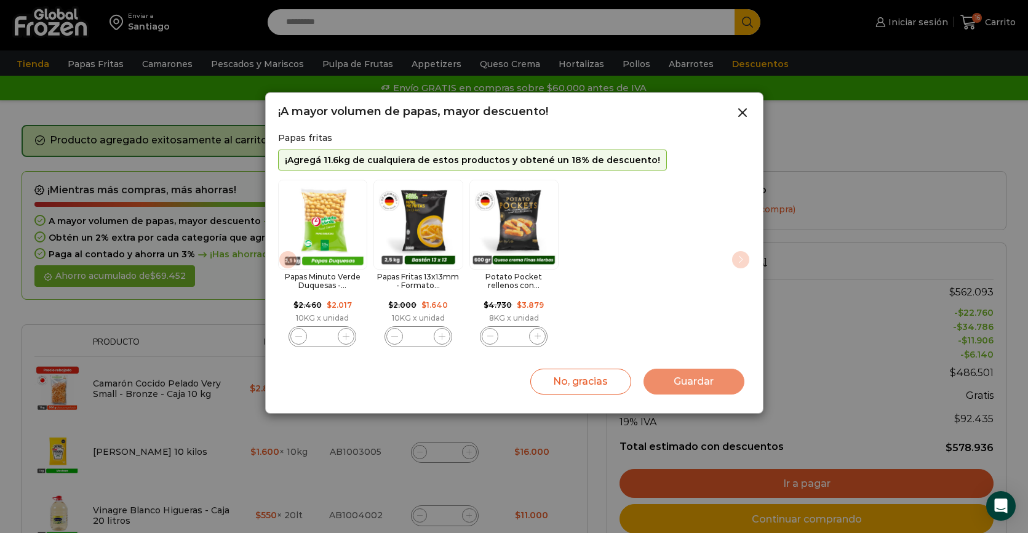
click at [348, 335] on icon "1 / 3" at bounding box center [346, 336] width 7 height 7
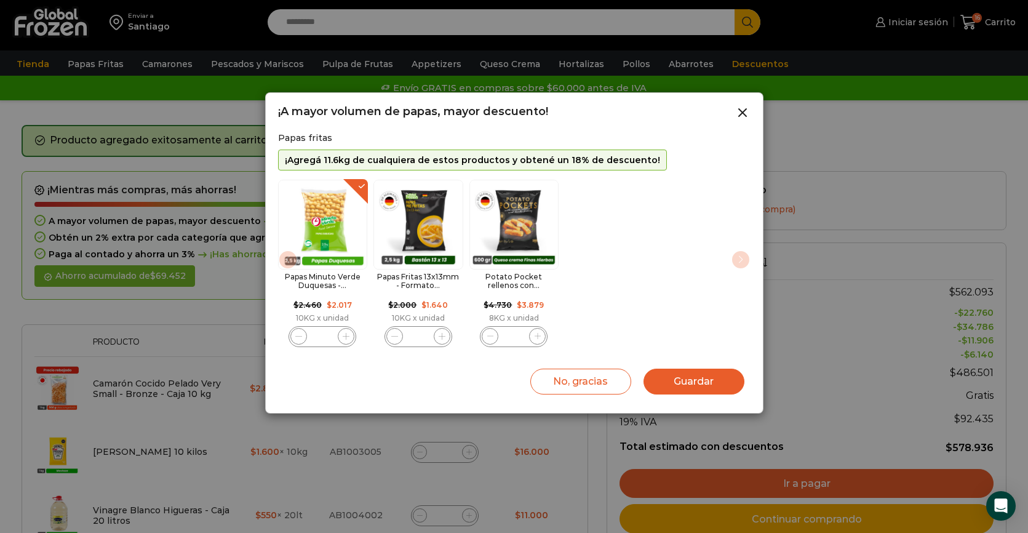
click at [348, 335] on icon "1 / 3" at bounding box center [346, 336] width 7 height 7
type input "**"
click at [744, 112] on icon at bounding box center [742, 112] width 15 height 15
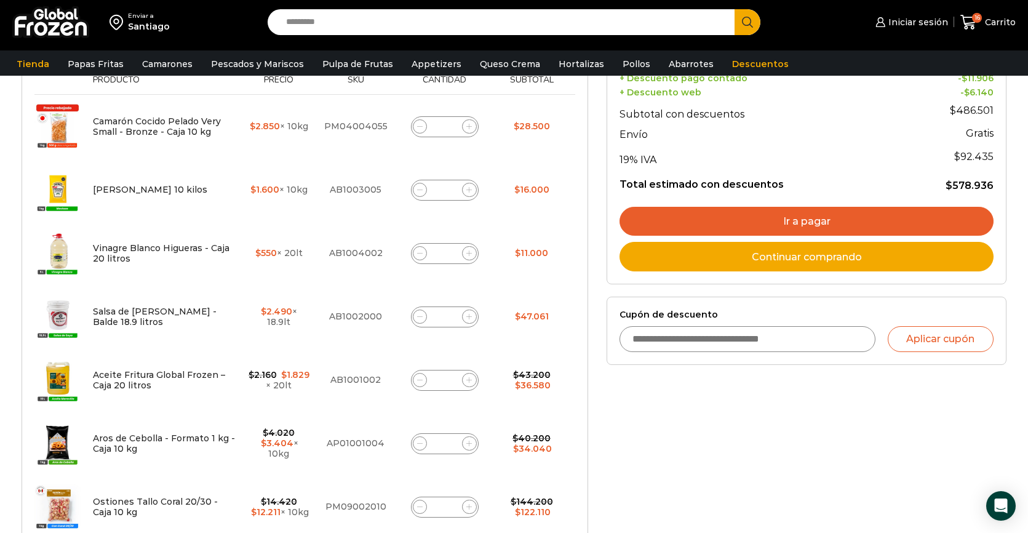
scroll to position [228, 0]
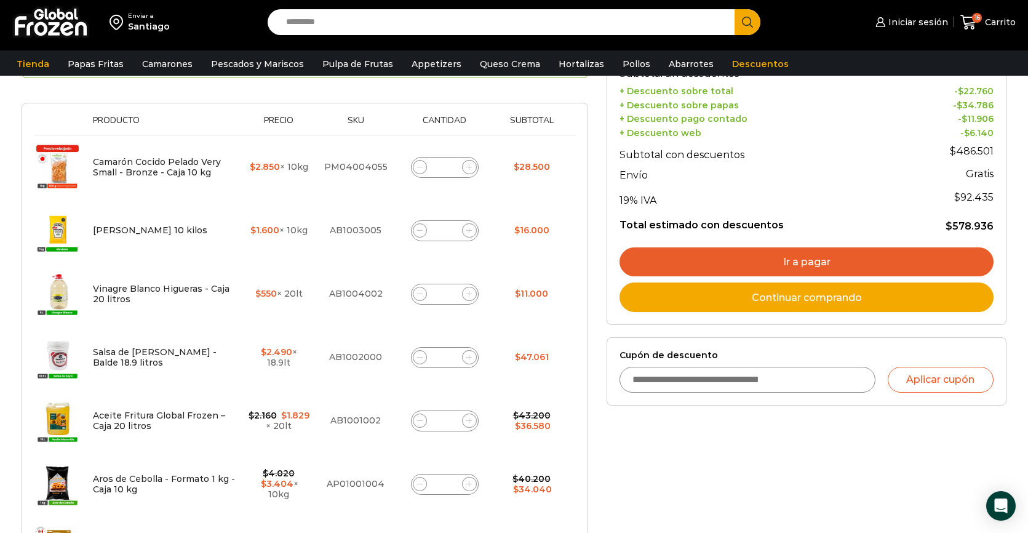
click at [420, 169] on icon at bounding box center [420, 167] width 6 height 6
type input "*"
click at [420, 169] on icon at bounding box center [420, 167] width 6 height 6
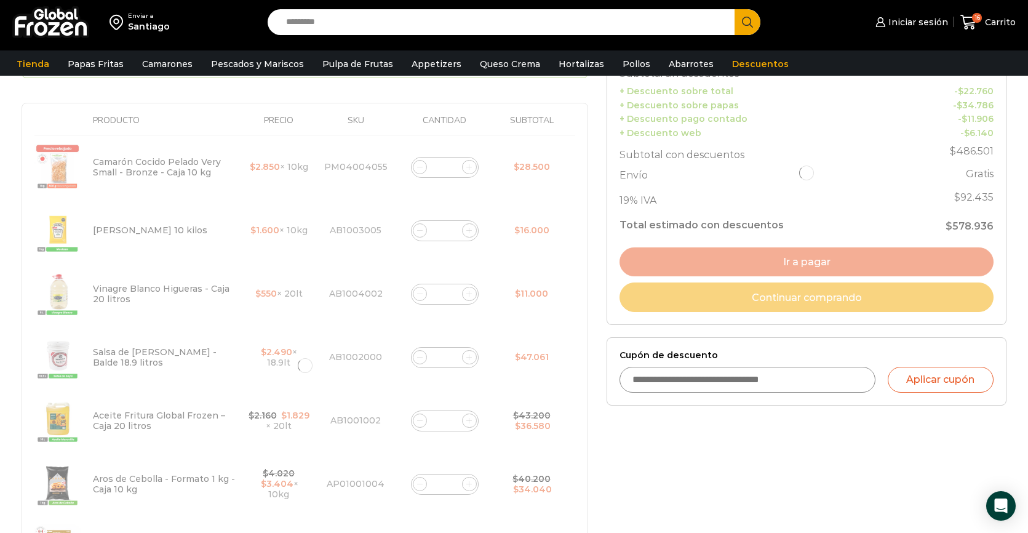
click at [414, 228] on div at bounding box center [305, 366] width 567 height 833
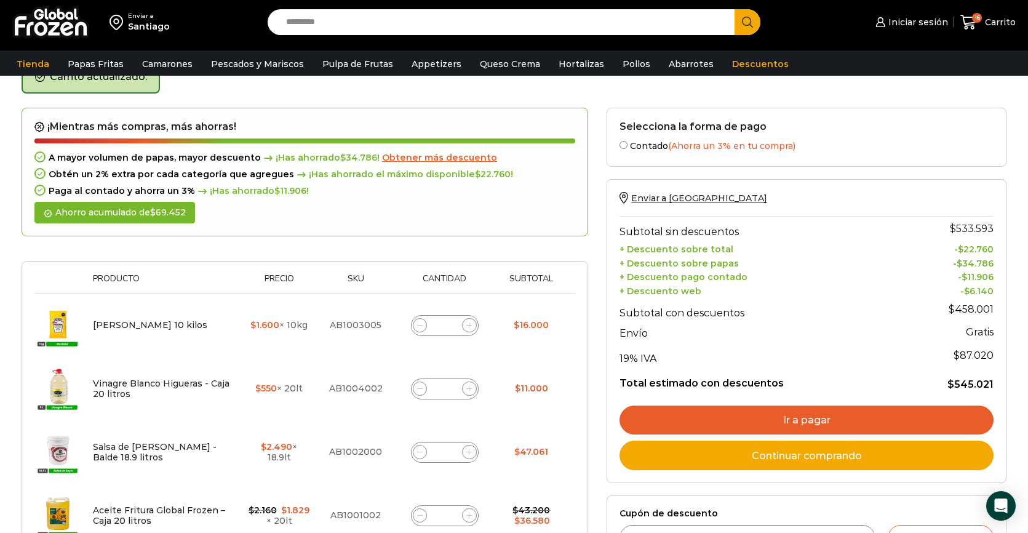
scroll to position [69, 0]
click at [417, 331] on span at bounding box center [420, 326] width 15 height 15
type input "*"
click at [417, 389] on icon at bounding box center [420, 389] width 6 height 0
type input "*"
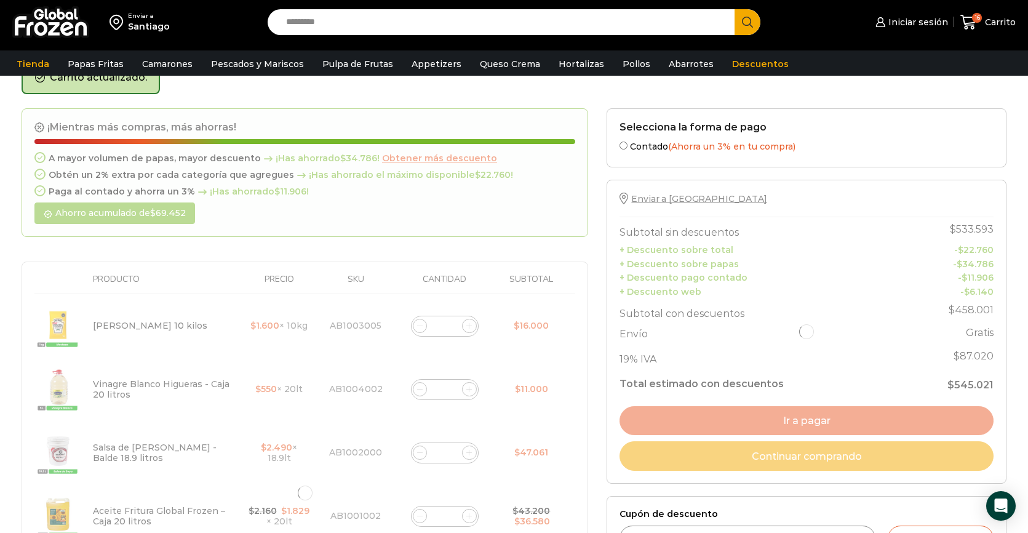
click at [418, 450] on div at bounding box center [305, 493] width 567 height 770
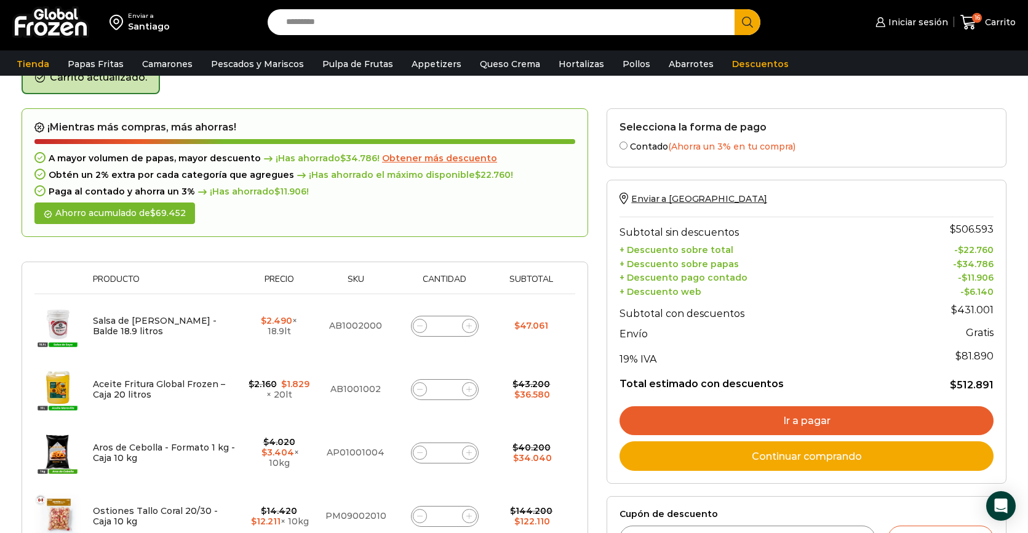
click at [418, 450] on icon at bounding box center [420, 453] width 6 height 6
type input "*"
click at [417, 391] on icon at bounding box center [420, 389] width 6 height 6
type input "*"
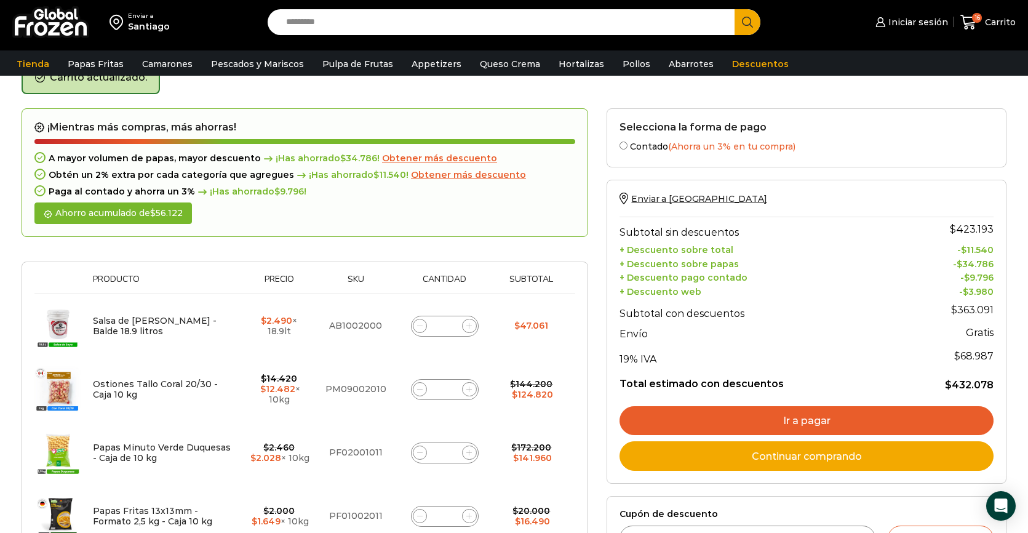
click at [417, 391] on icon at bounding box center [420, 389] width 6 height 6
type input "*"
click at [417, 324] on icon at bounding box center [420, 326] width 6 height 6
type input "*"
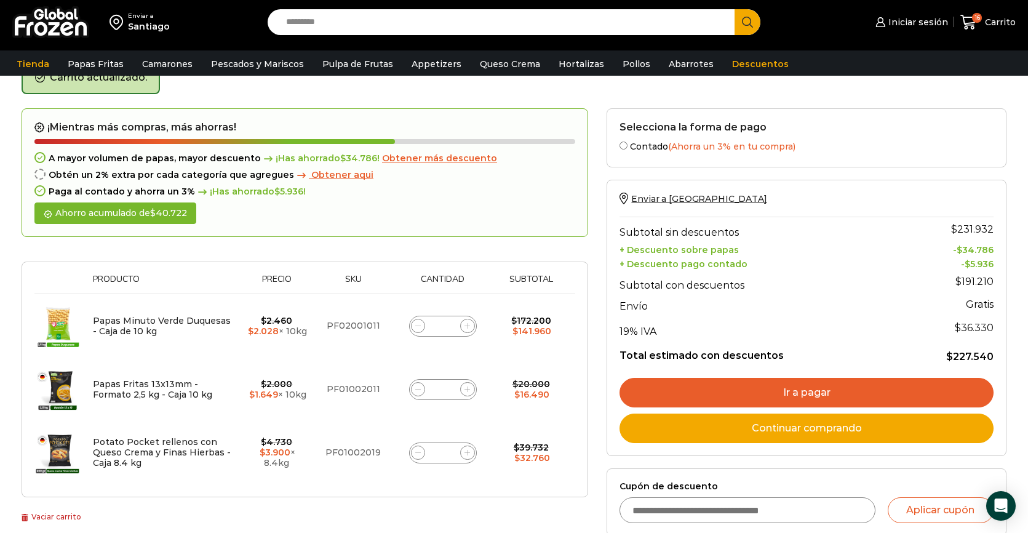
click at [417, 324] on icon at bounding box center [418, 326] width 6 height 6
type input "*"
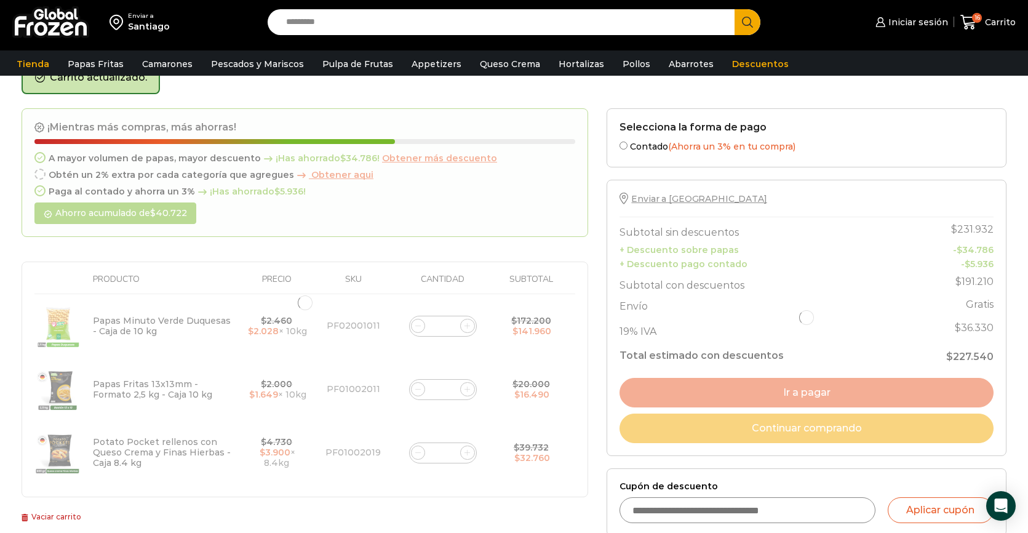
click at [417, 324] on form "¡Mientras más compras, más ahorras! A mayor volumen de papas, mayor descuento ¡…" at bounding box center [305, 302] width 567 height 389
click at [417, 324] on div at bounding box center [305, 302] width 567 height 389
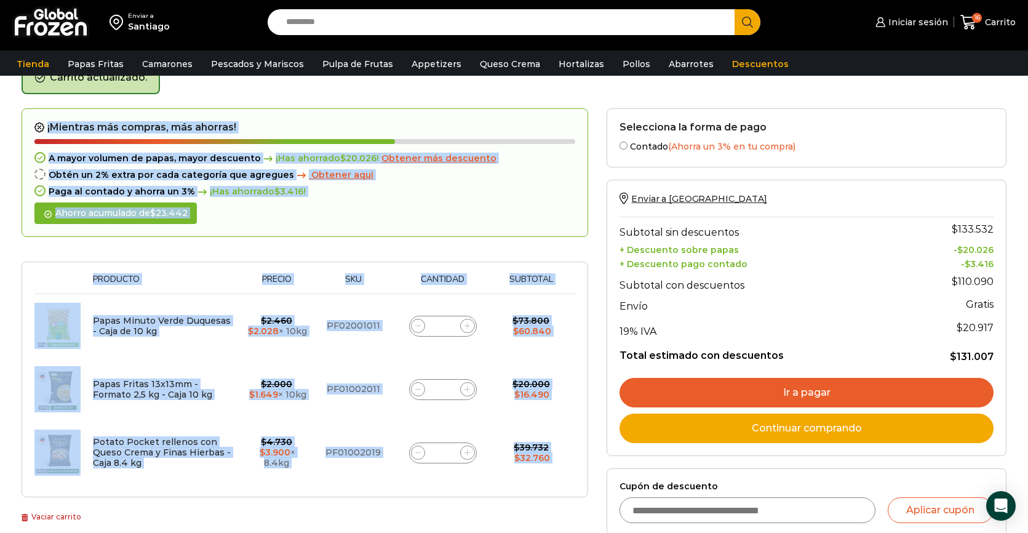
click at [417, 324] on icon at bounding box center [418, 326] width 6 height 6
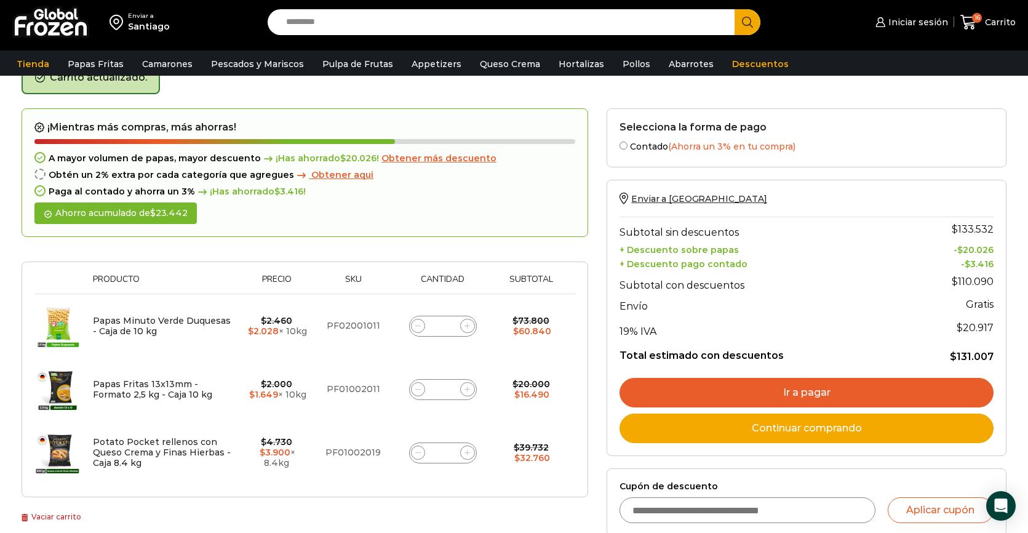
click at [417, 324] on icon at bounding box center [418, 326] width 6 height 6
type input "*"
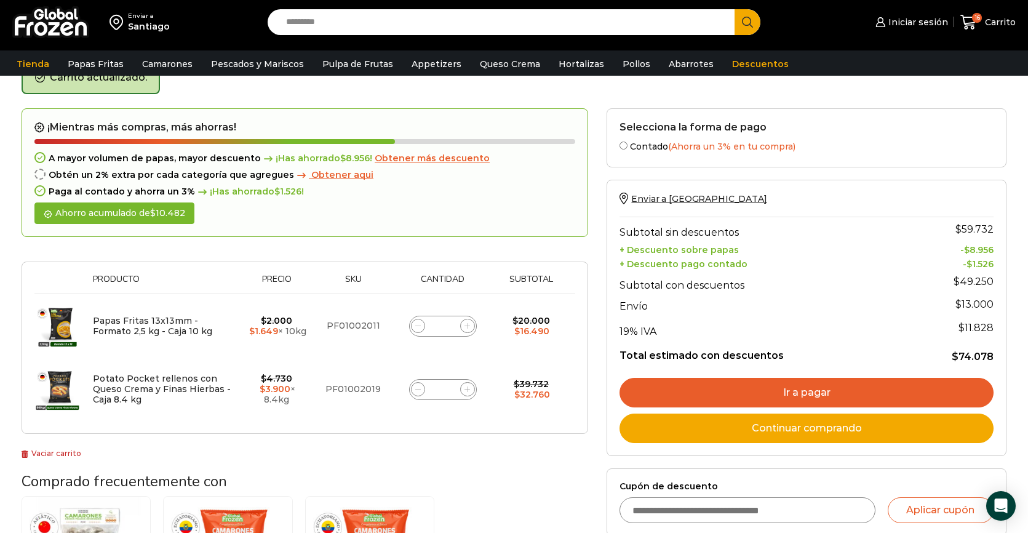
click at [419, 389] on icon at bounding box center [418, 389] width 6 height 0
type input "*"
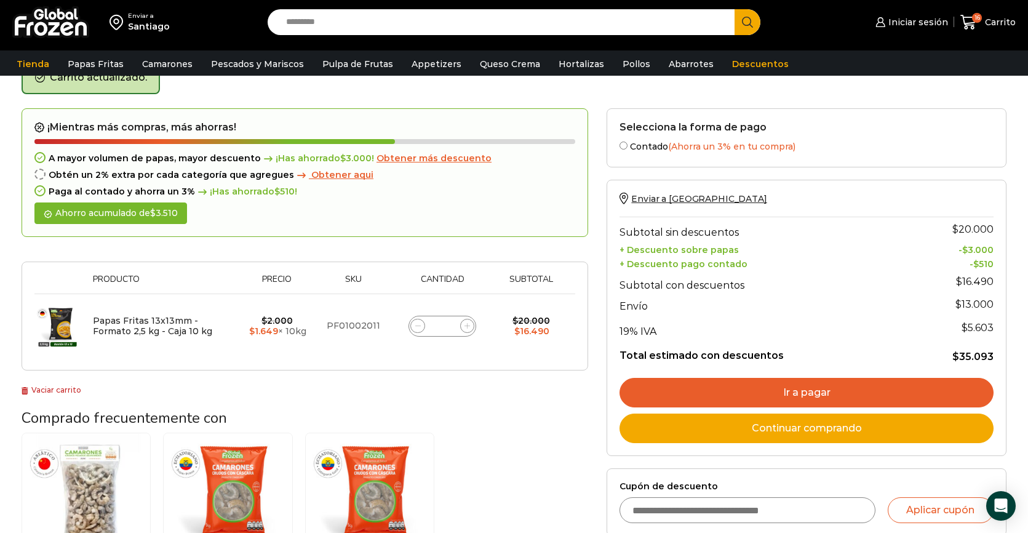
click at [418, 323] on icon at bounding box center [418, 326] width 6 height 6
type input "*"
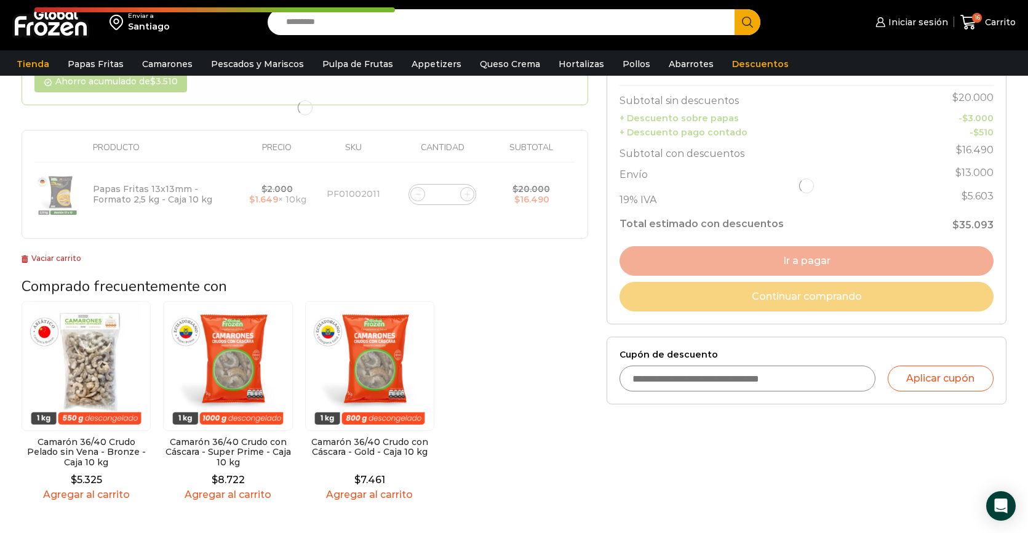
scroll to position [222, 0]
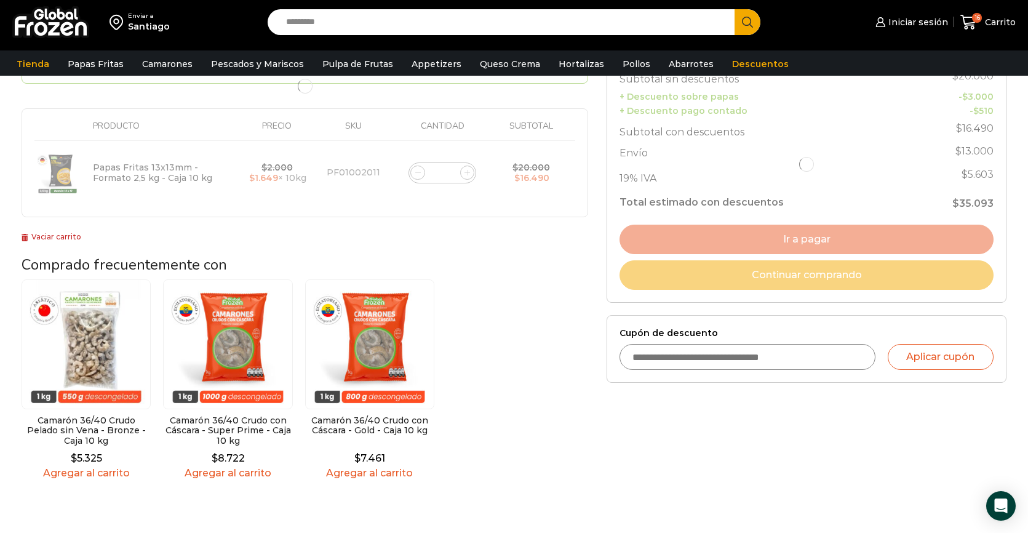
click at [377, 480] on div "¡Mientras más compras, más ahorras! A mayor volumen de papas, mayor descuento ¡…" at bounding box center [304, 223] width 585 height 537
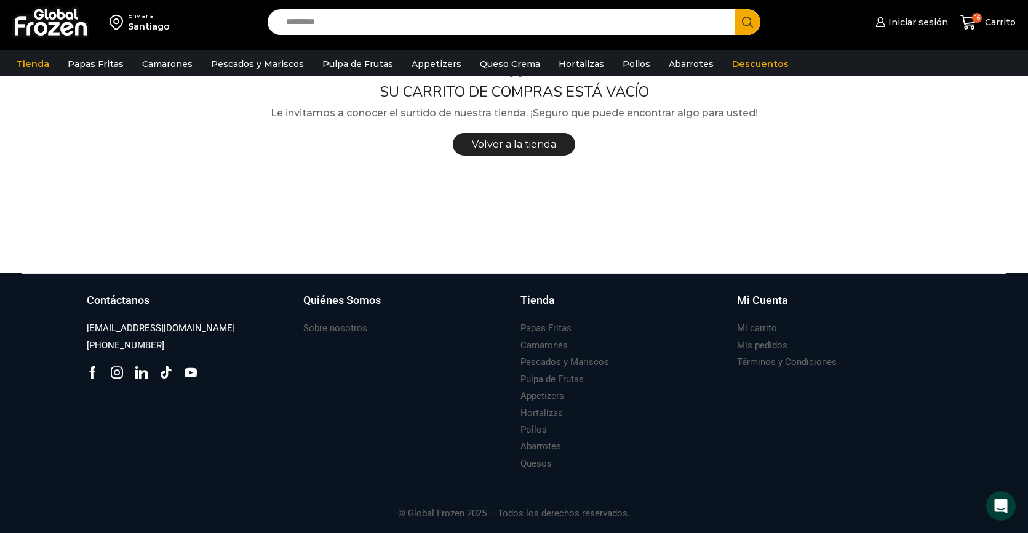
scroll to position [0, 0]
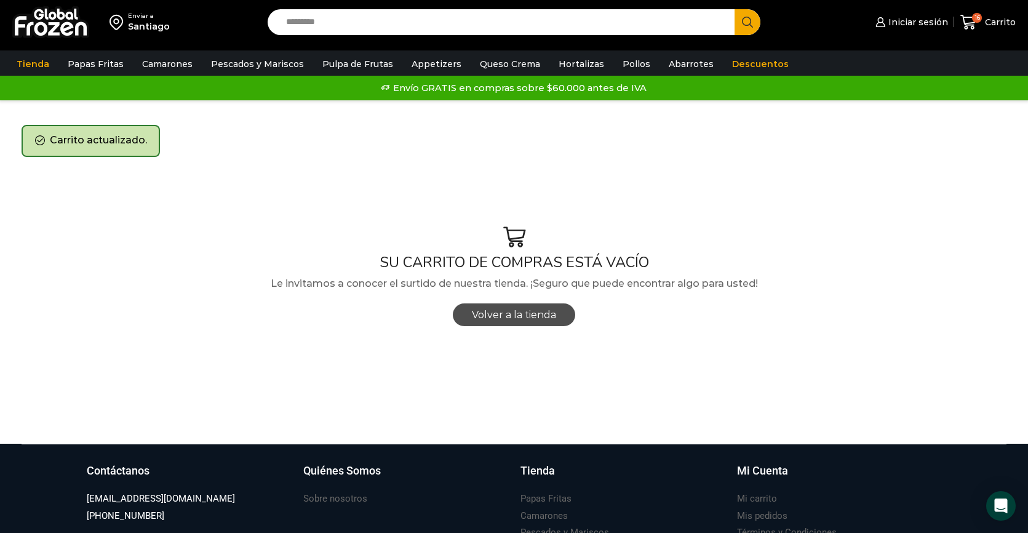
click at [530, 313] on span "Volver a la tienda" at bounding box center [514, 315] width 84 height 12
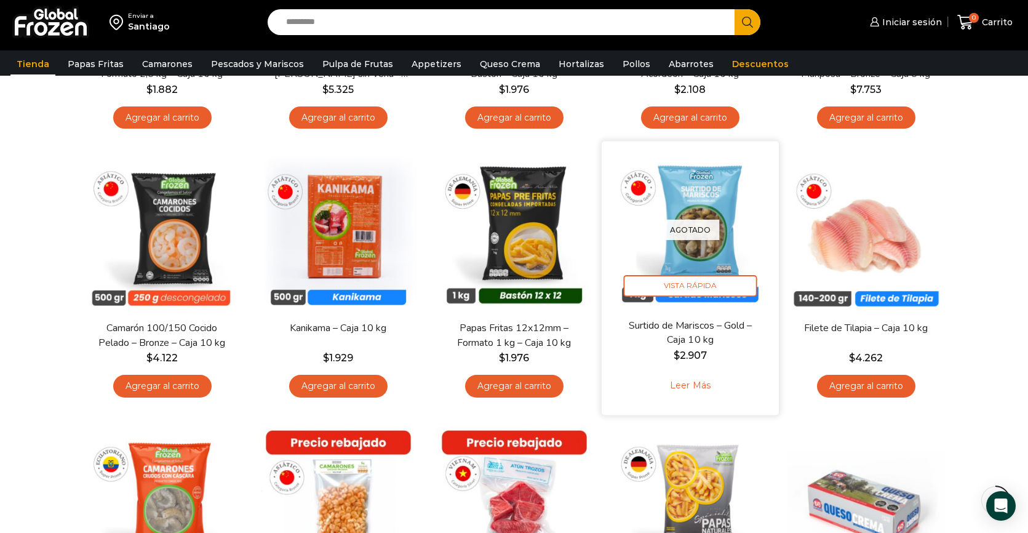
scroll to position [330, 0]
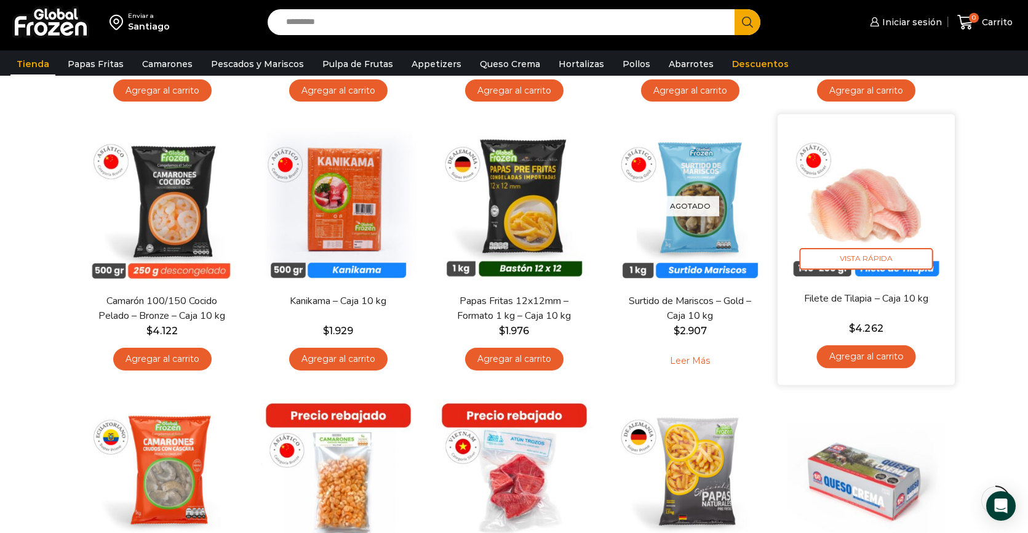
click at [850, 357] on link "Agregar al carrito" at bounding box center [866, 356] width 99 height 23
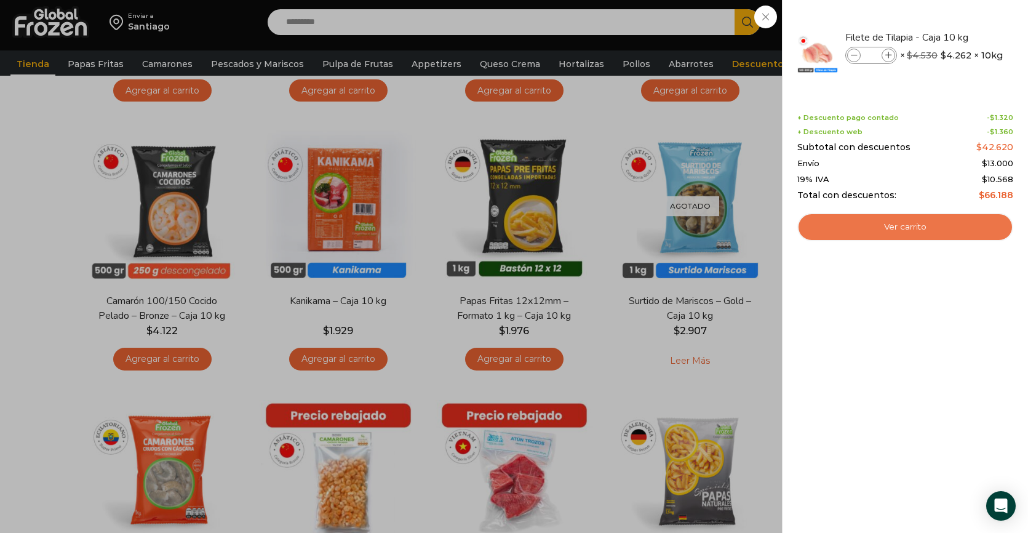
click at [908, 225] on link "Ver carrito" at bounding box center [905, 227] width 216 height 28
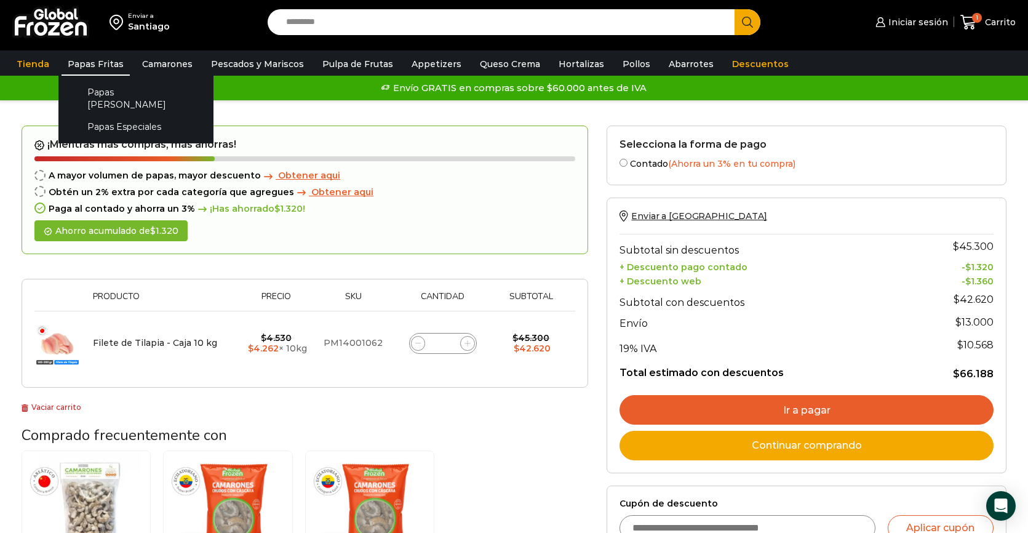
click at [84, 62] on link "Papas Fritas" at bounding box center [96, 63] width 68 height 23
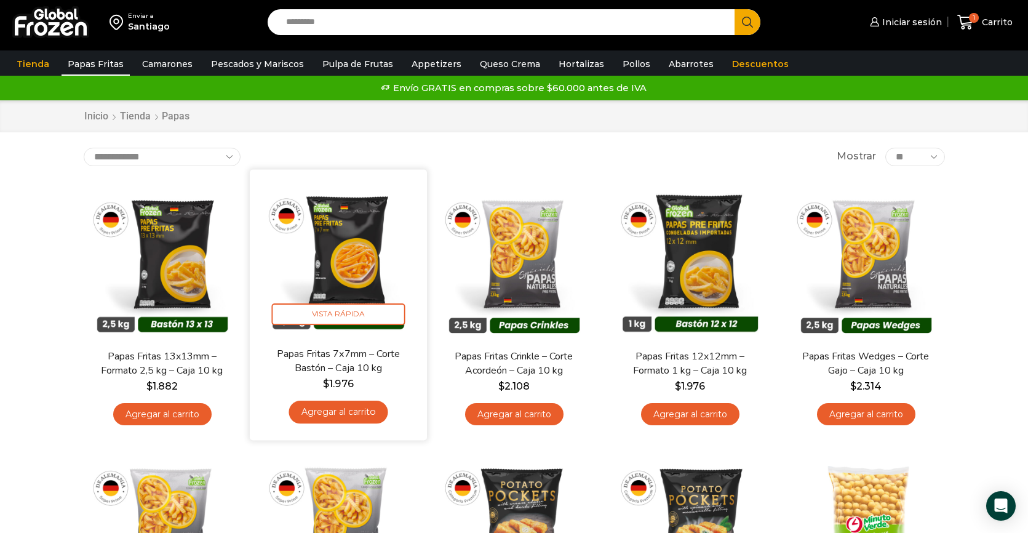
click at [356, 412] on link "Agregar al carrito" at bounding box center [338, 412] width 99 height 23
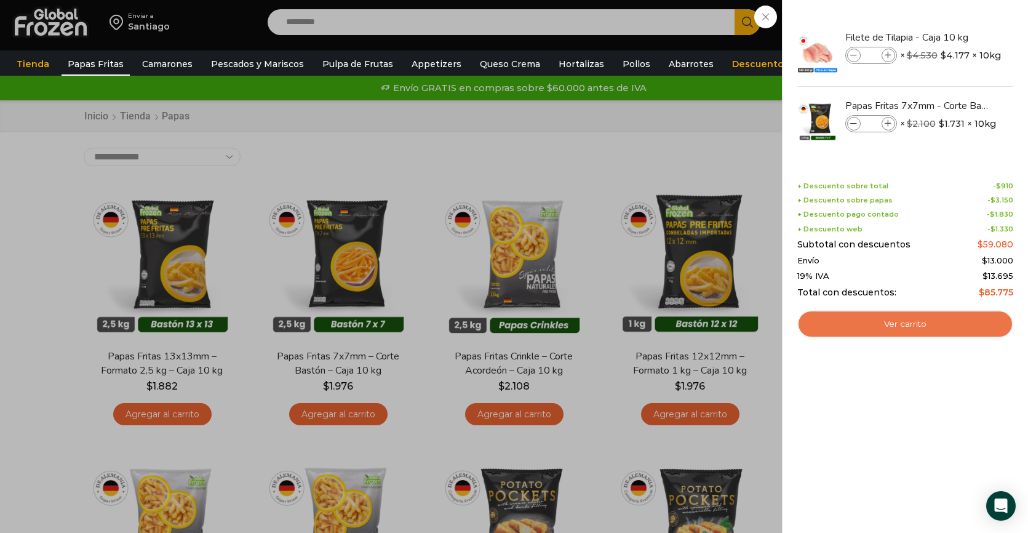
click at [876, 325] on link "Ver carrito" at bounding box center [905, 324] width 216 height 28
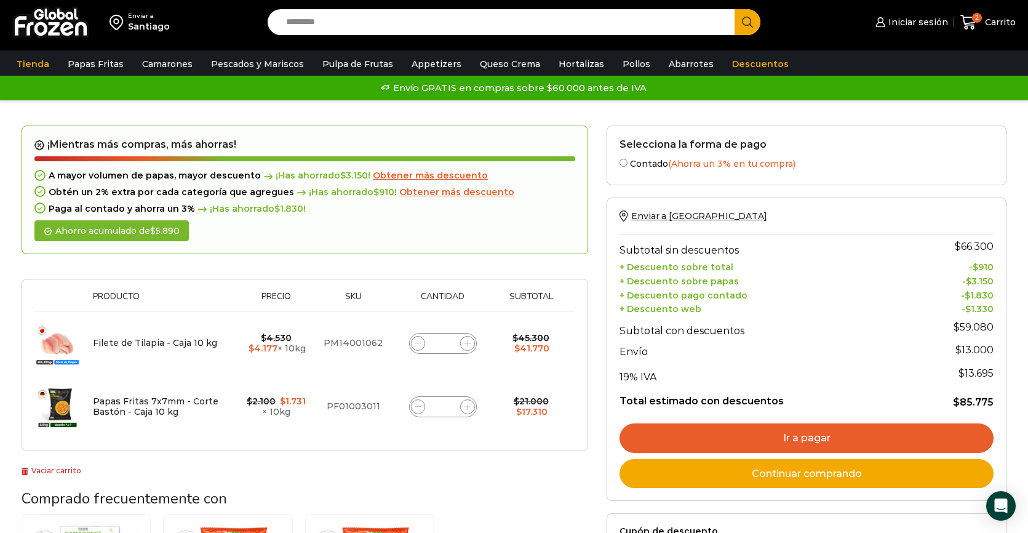
click at [449, 191] on span "Obtener más descuento" at bounding box center [456, 191] width 115 height 11
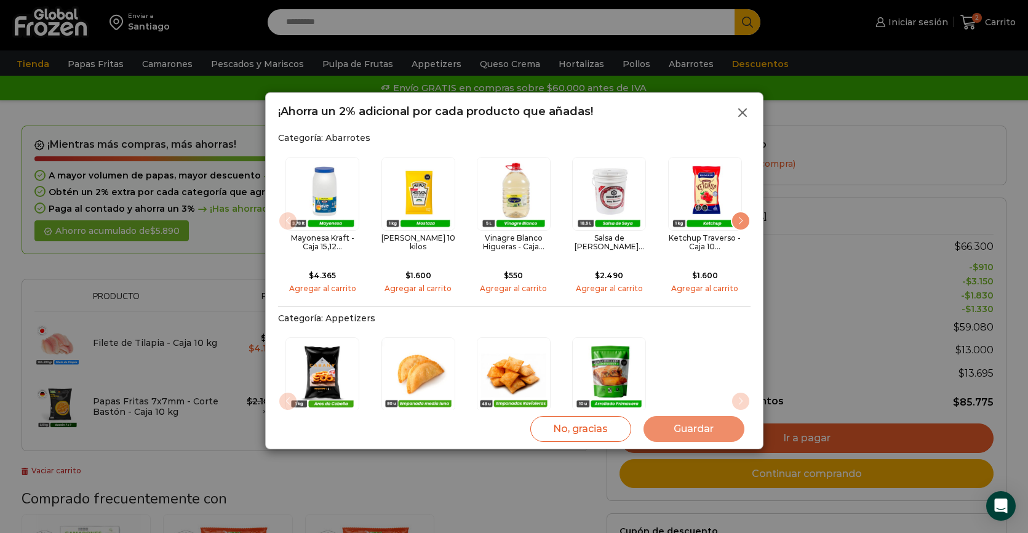
click at [738, 112] on icon at bounding box center [742, 112] width 15 height 15
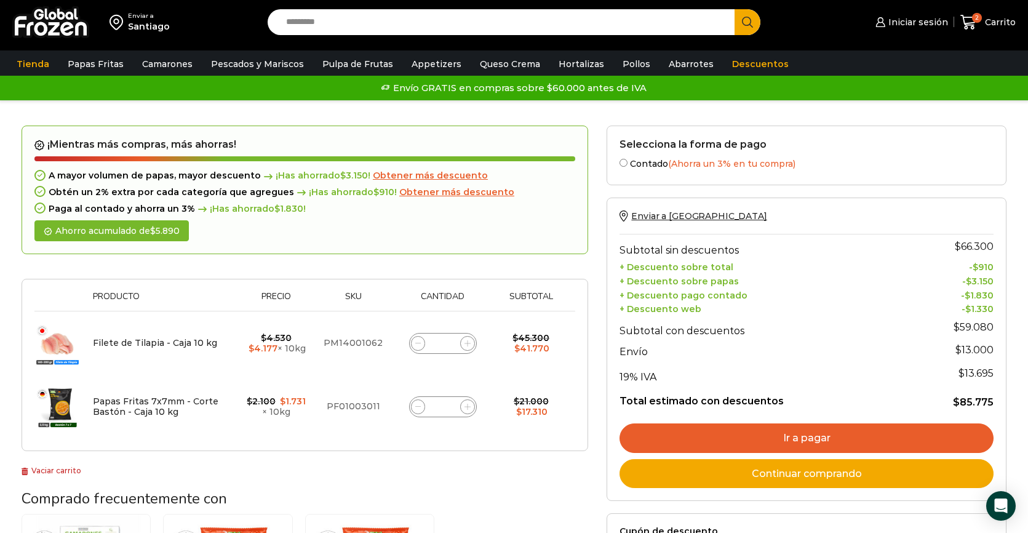
click at [1024, 102] on div "Enviar a Santiago Search input Search Iniciar sesión" at bounding box center [514, 390] width 1028 height 781
click at [404, 169] on div "¡Mientras más compras, más ahorras! A mayor volumen [PERSON_NAME], mayor descue…" at bounding box center [305, 190] width 567 height 129
click at [433, 176] on span "Obtener más descuento" at bounding box center [430, 175] width 115 height 11
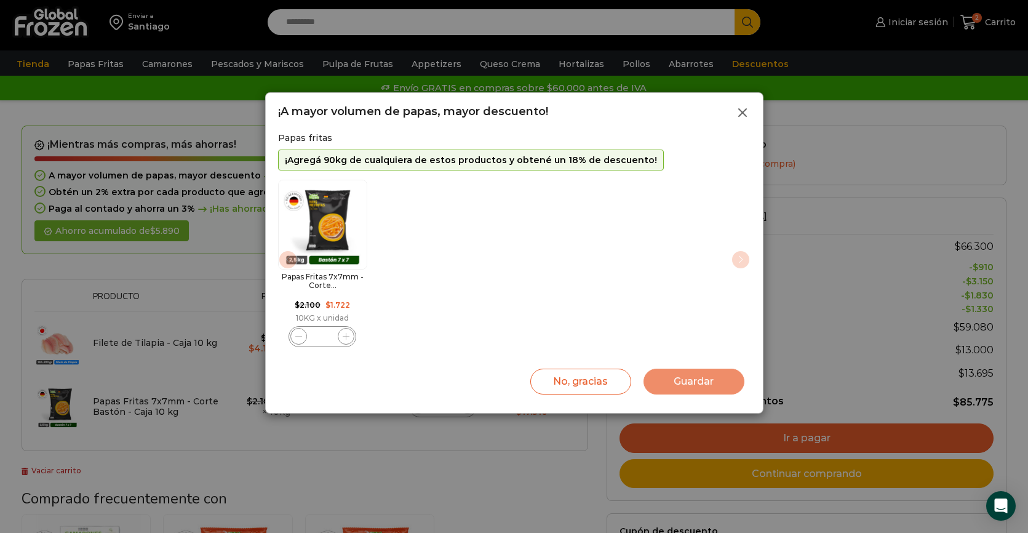
click at [744, 115] on icon at bounding box center [742, 112] width 15 height 15
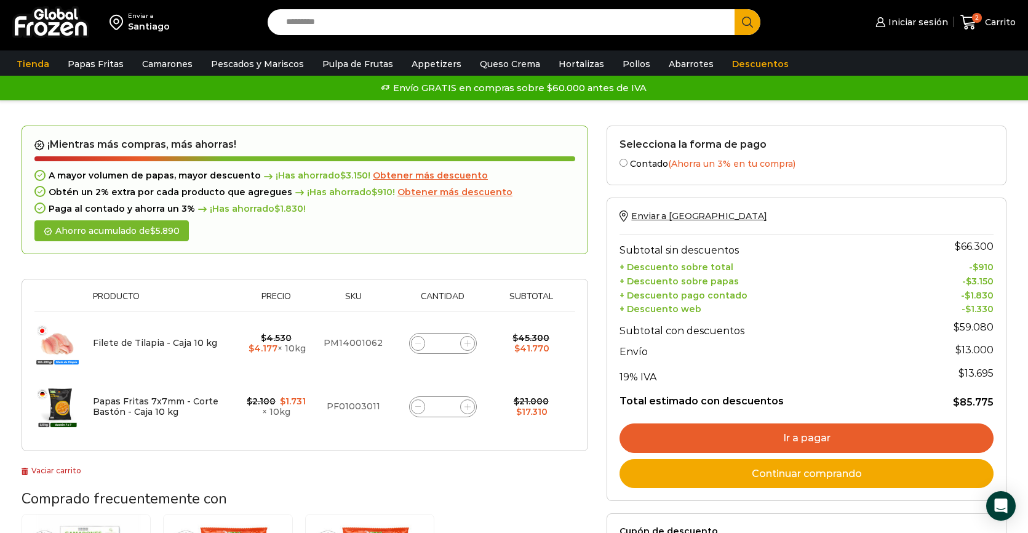
click at [438, 190] on span "Obtener más descuento" at bounding box center [454, 191] width 115 height 11
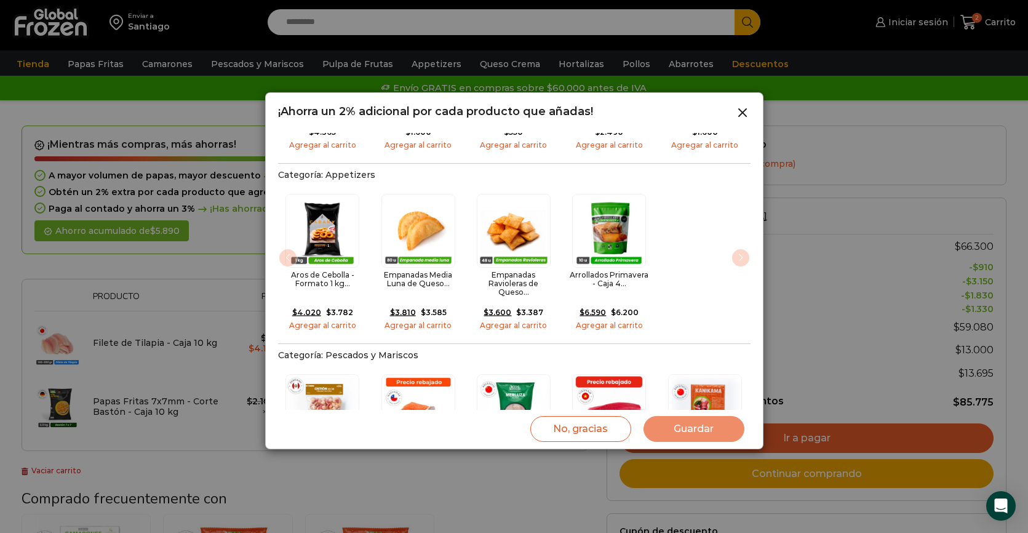
scroll to position [177, 0]
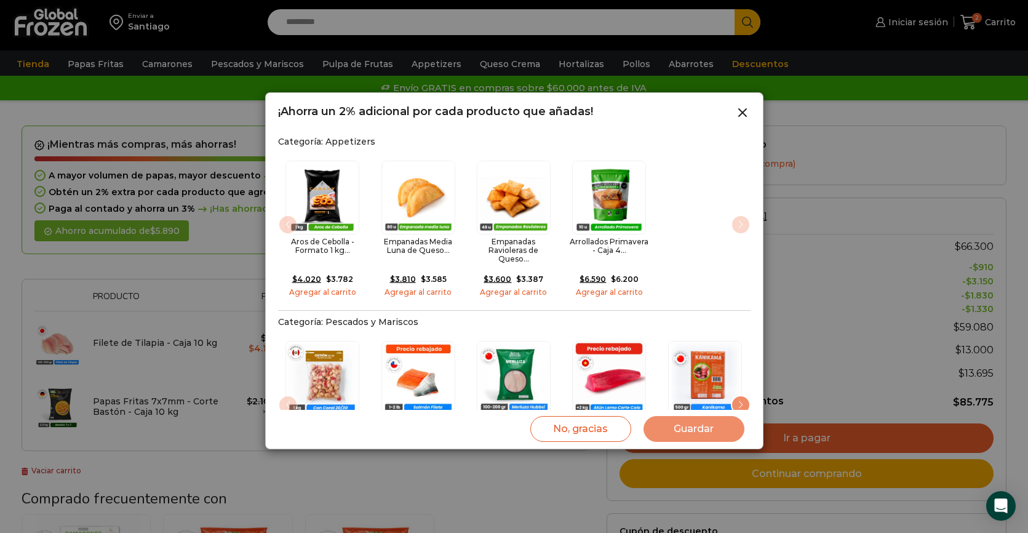
click at [438, 190] on img "2 / 4" at bounding box center [418, 198] width 74 height 74
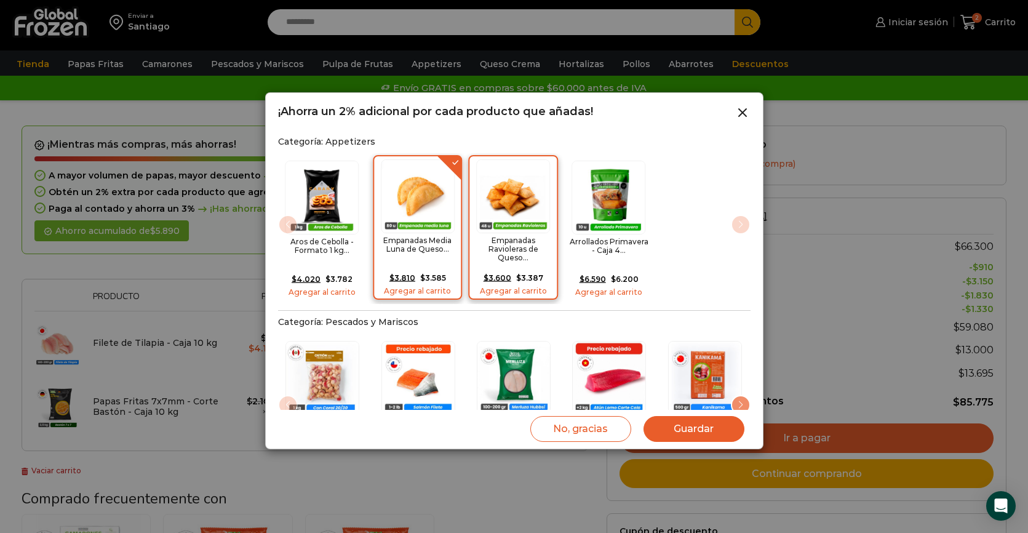
click at [513, 191] on img "3 / 4" at bounding box center [513, 196] width 74 height 74
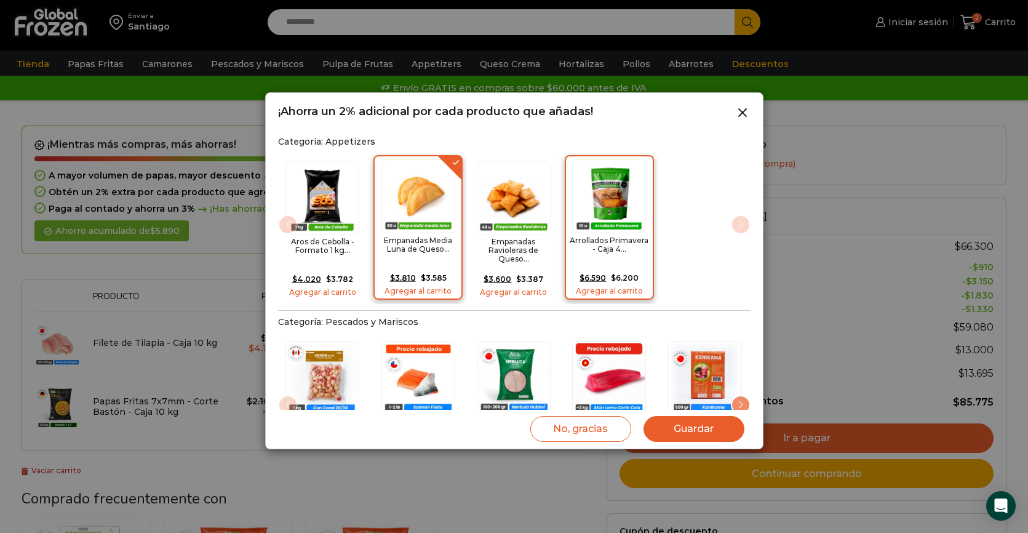
click at [588, 178] on img "4 / 4" at bounding box center [609, 196] width 74 height 74
click at [609, 378] on img "4 / 21" at bounding box center [609, 377] width 74 height 74
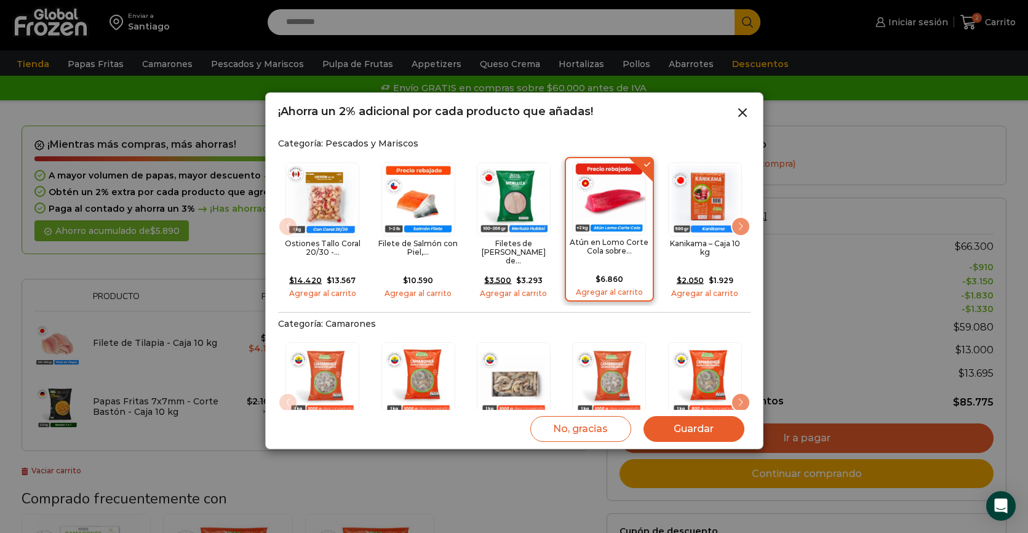
scroll to position [396, 0]
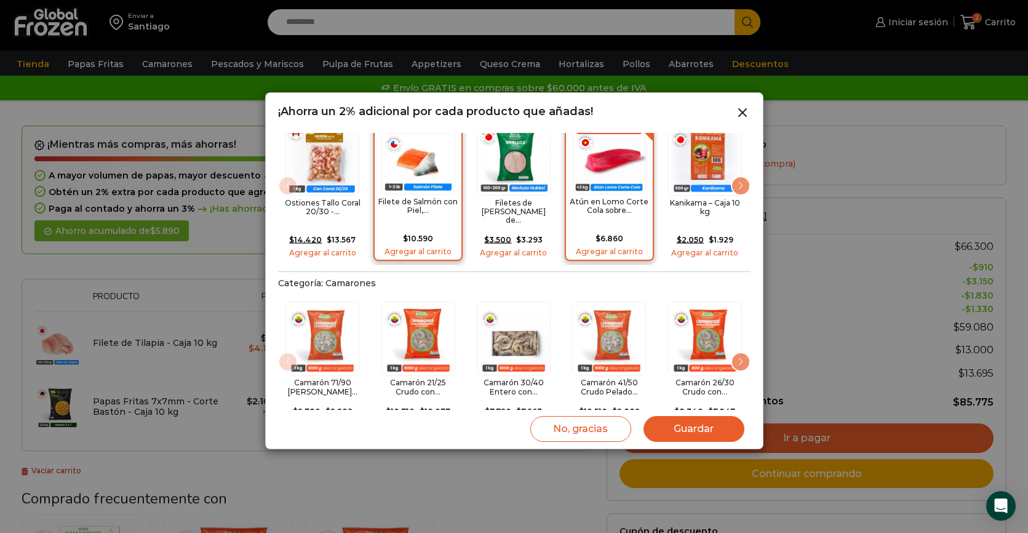
click at [440, 198] on h2 "Filete de Salmón con Piel,..." at bounding box center [418, 207] width 81 height 18
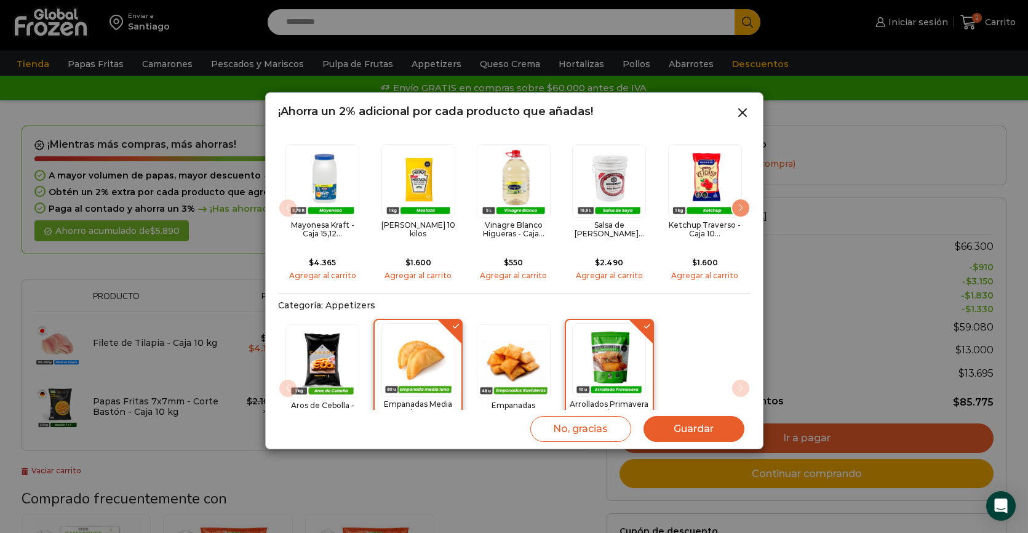
scroll to position [12, 0]
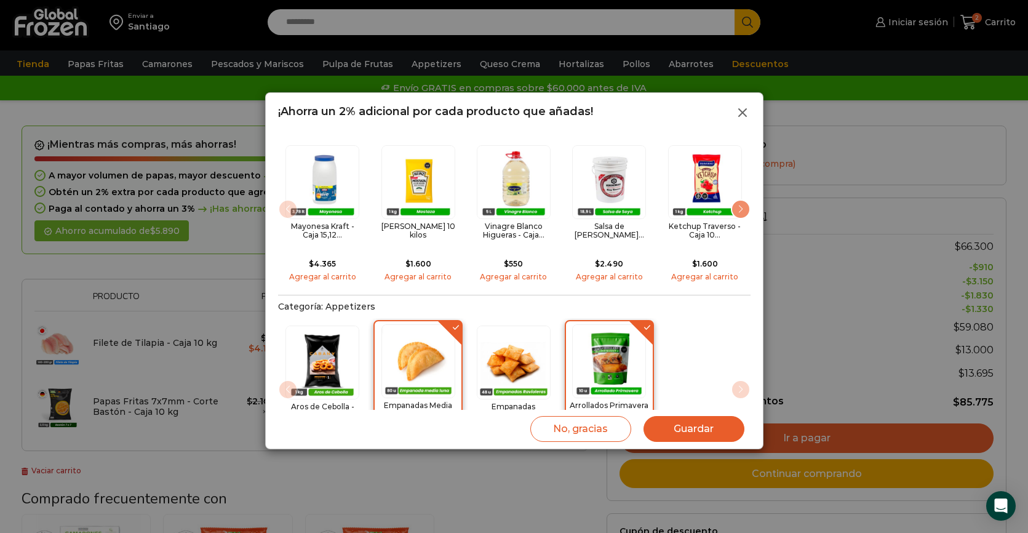
click at [742, 114] on icon at bounding box center [742, 112] width 15 height 15
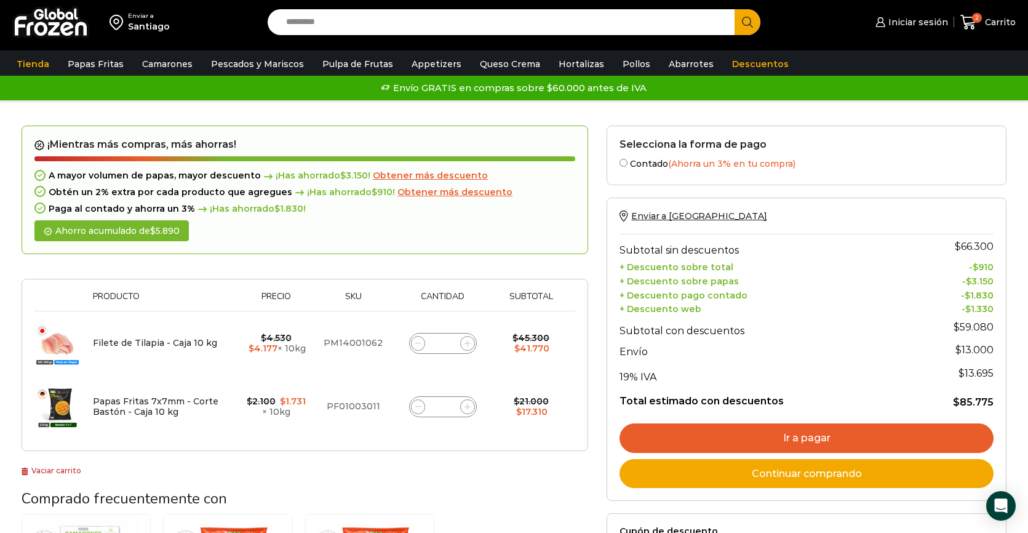
click at [420, 410] on span at bounding box center [418, 406] width 15 height 15
type input "*"
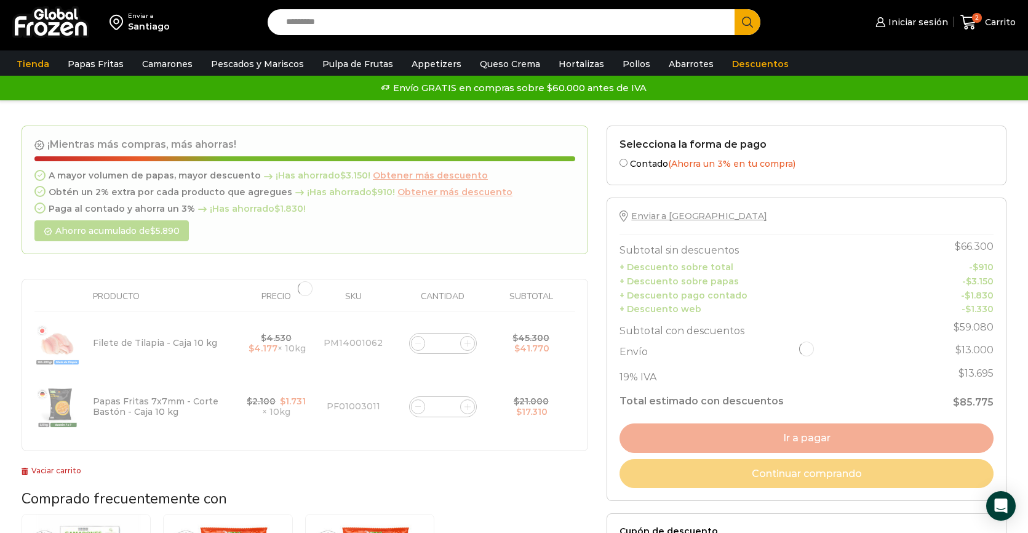
click at [436, 175] on div at bounding box center [305, 289] width 567 height 326
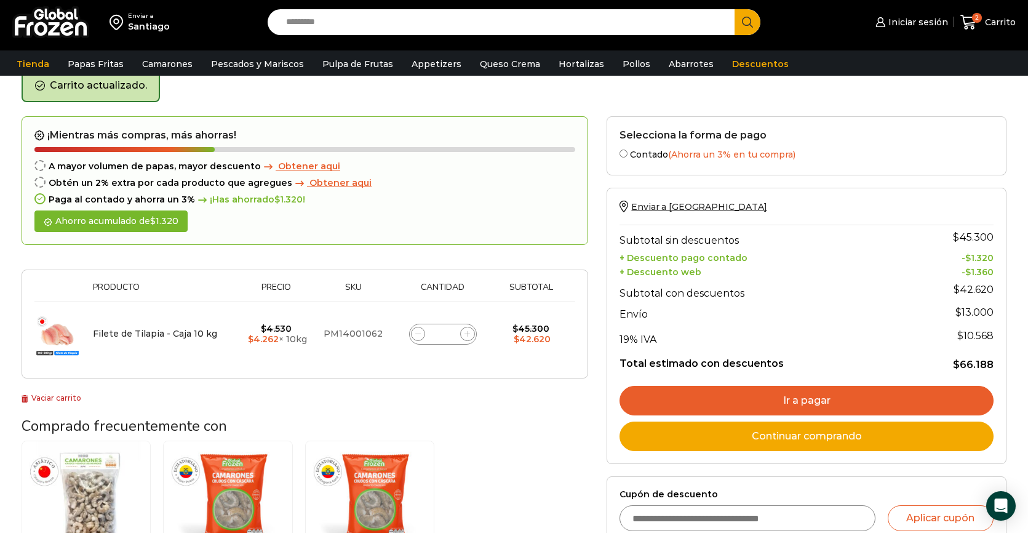
scroll to position [63, 0]
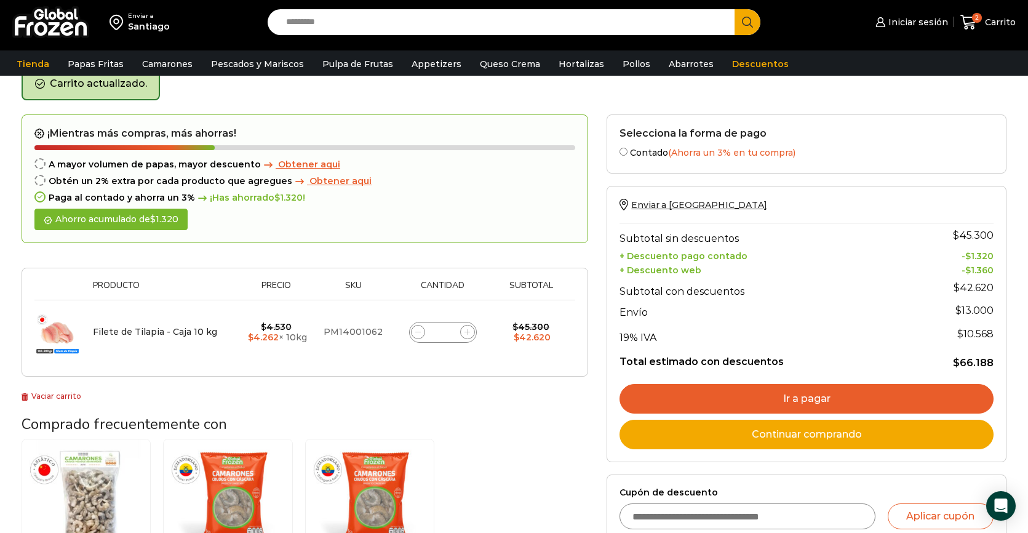
click at [297, 164] on span "Obtener aqui" at bounding box center [309, 164] width 62 height 11
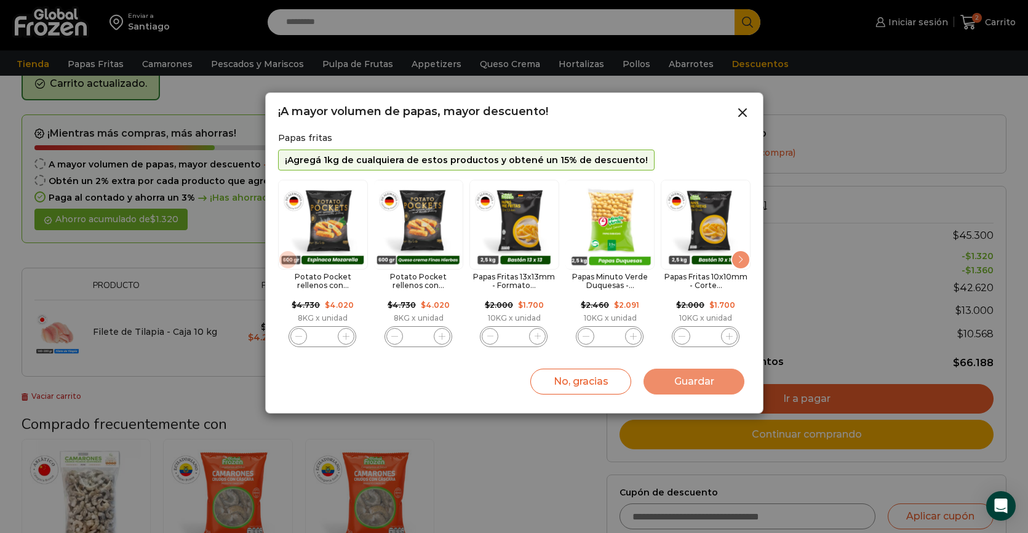
click at [732, 252] on img "5 / 11" at bounding box center [706, 225] width 90 height 90
click at [738, 261] on div "Next slide" at bounding box center [741, 260] width 20 height 20
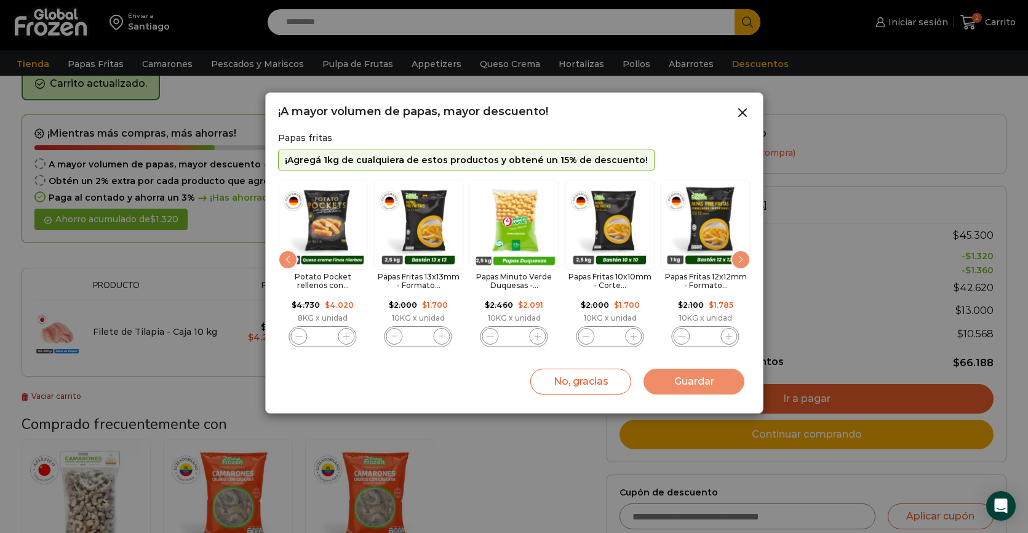
click at [738, 261] on div "Next slide" at bounding box center [741, 260] width 20 height 20
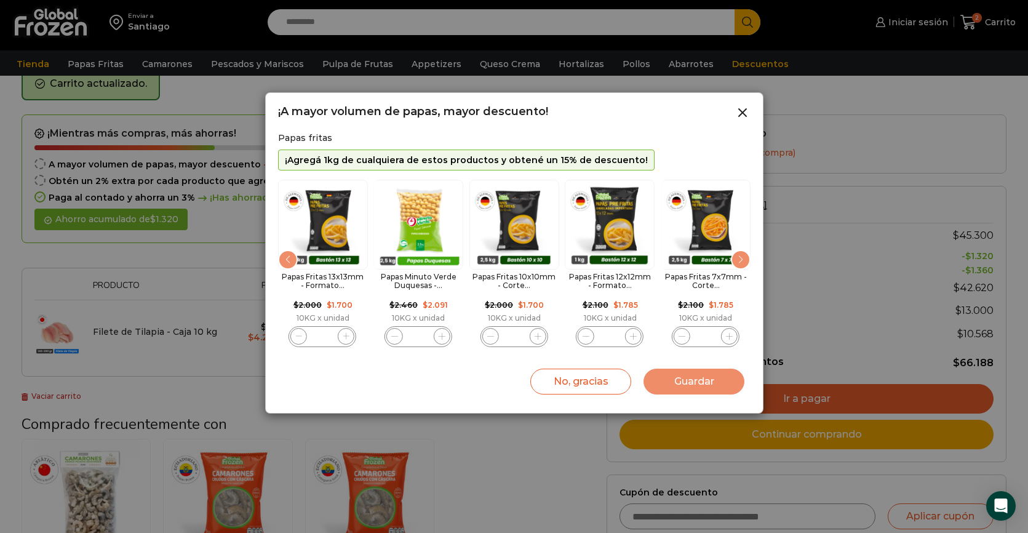
click at [738, 261] on div "Next slide" at bounding box center [741, 260] width 20 height 20
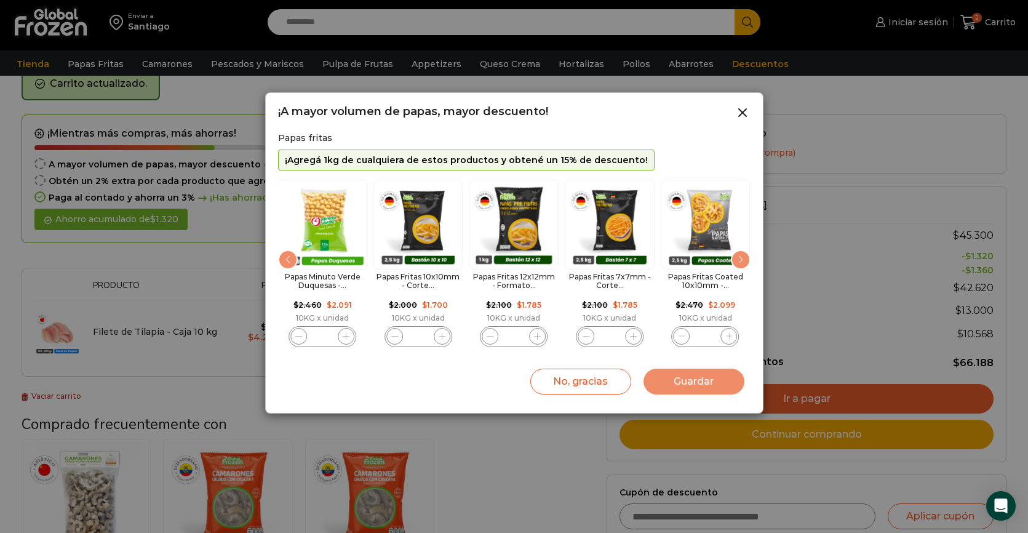
click at [609, 263] on img "7 / 11" at bounding box center [610, 225] width 90 height 90
click at [607, 232] on img "7 / 11" at bounding box center [610, 225] width 90 height 90
click at [630, 335] on icon "7 / 11" at bounding box center [633, 336] width 7 height 7
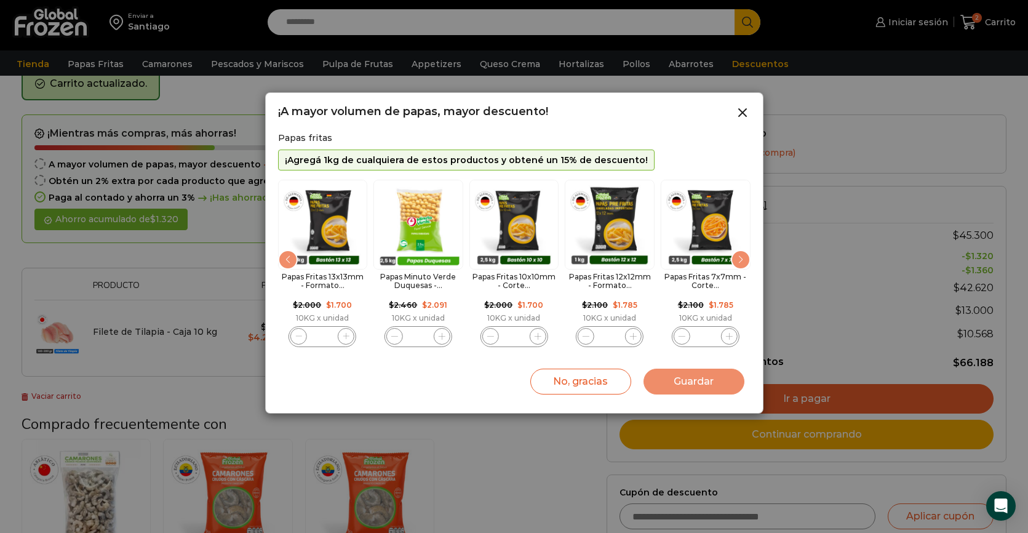
click at [697, 225] on img "7 / 11" at bounding box center [706, 225] width 90 height 90
click at [729, 341] on span "7 / 11" at bounding box center [729, 336] width 17 height 17
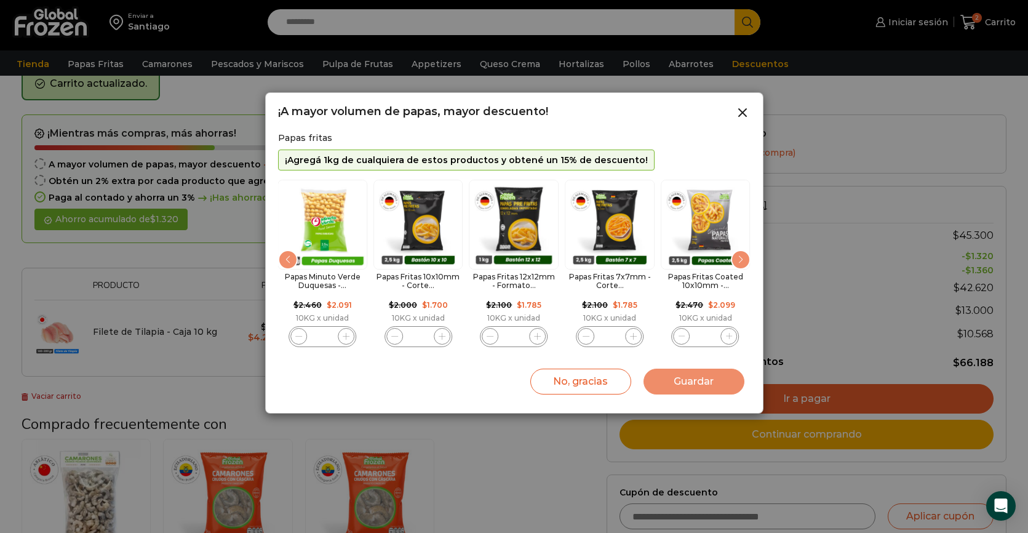
click at [634, 341] on span "7 / 11" at bounding box center [633, 336] width 17 height 17
click at [588, 340] on span "7 / 11" at bounding box center [586, 336] width 17 height 17
type input "*"
click at [671, 383] on button "Guardar" at bounding box center [694, 382] width 101 height 26
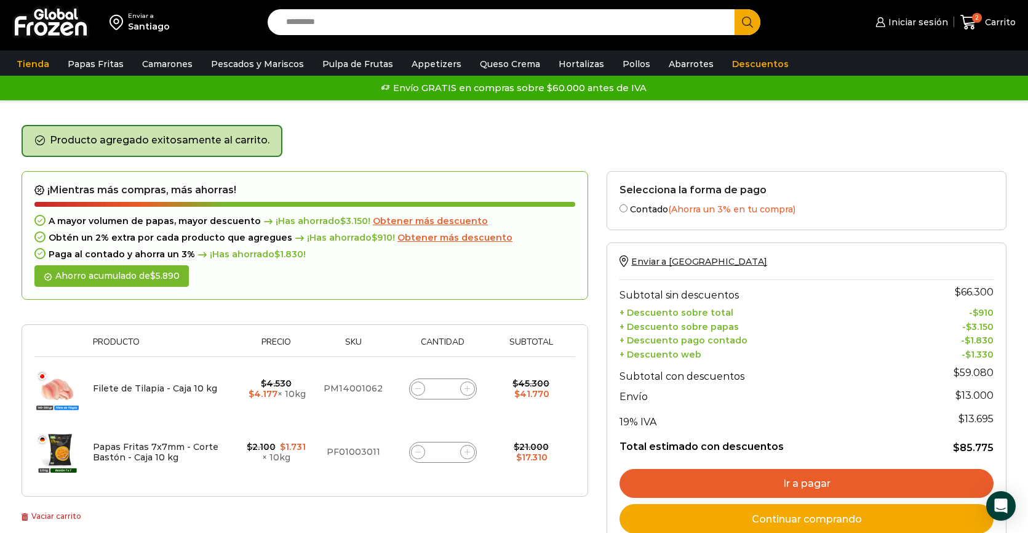
click at [414, 394] on span at bounding box center [418, 388] width 15 height 15
type input "*"
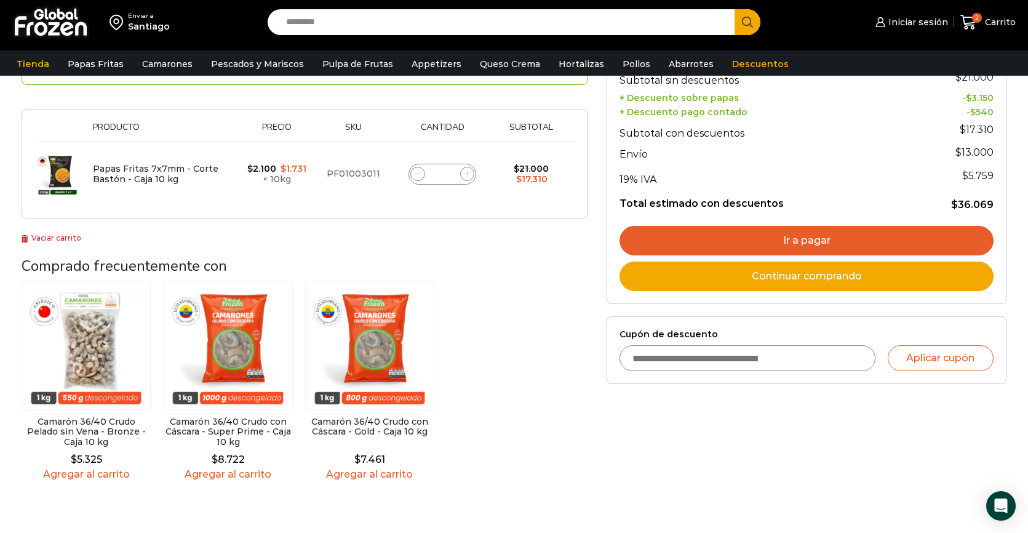
scroll to position [229, 0]
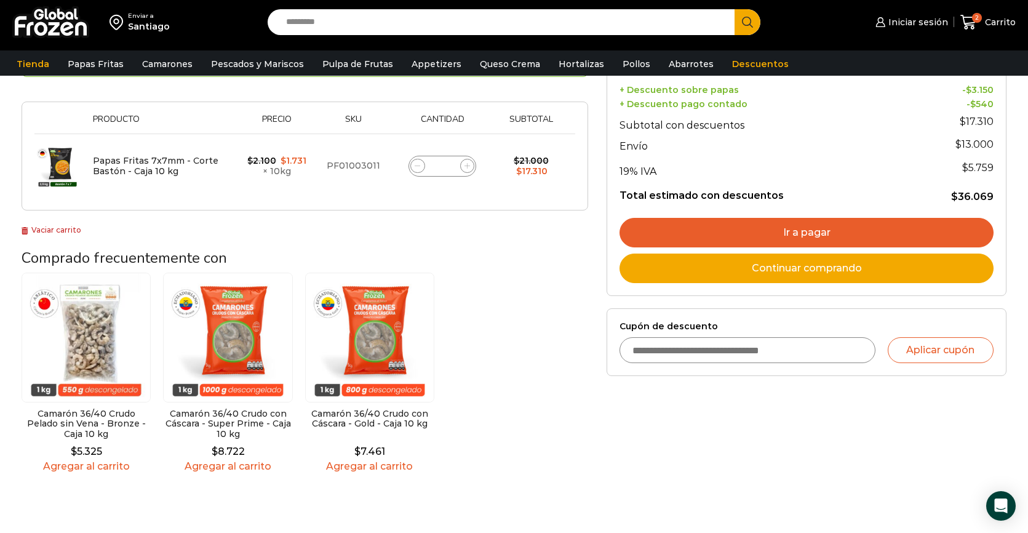
click at [253, 468] on link "Agregar al carrito" at bounding box center [227, 466] width 129 height 12
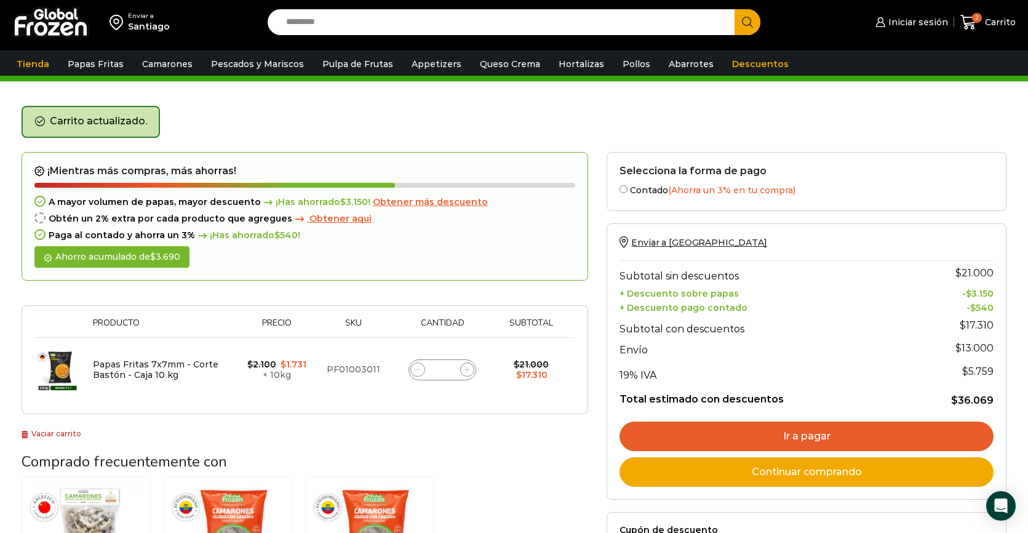
scroll to position [0, 0]
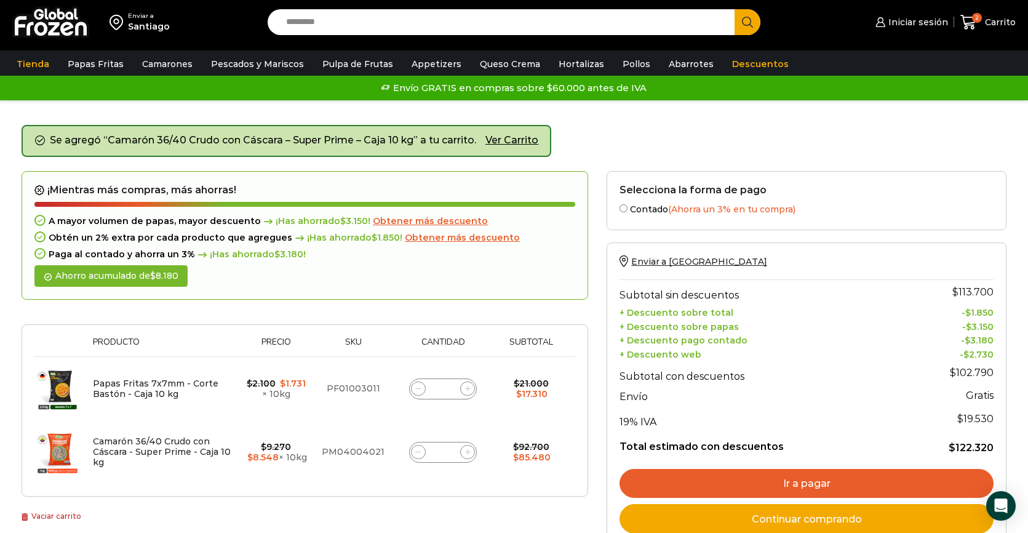
click at [418, 393] on span at bounding box center [418, 388] width 15 height 15
type input "*"
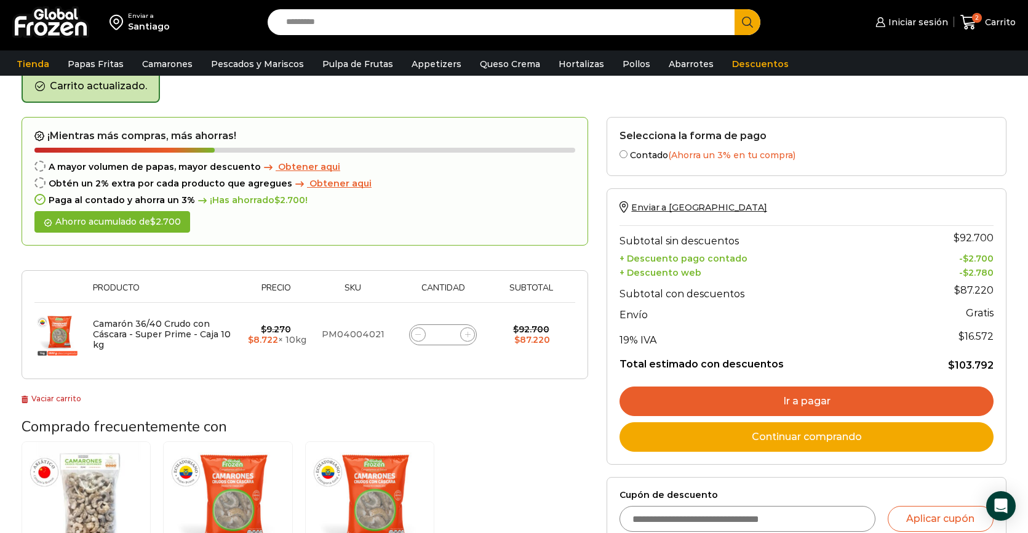
scroll to position [63, 0]
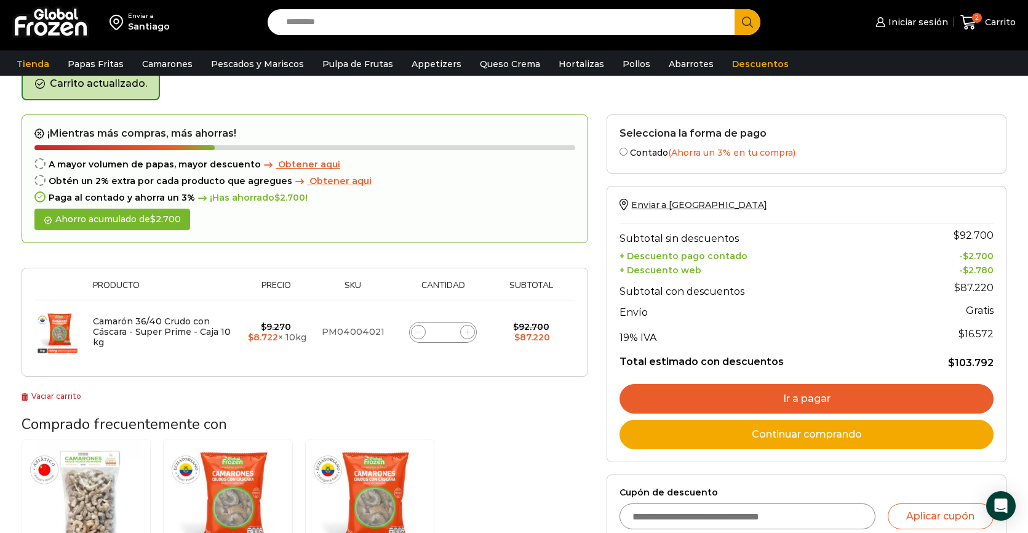
click at [313, 159] on span "Obtener aqui" at bounding box center [309, 164] width 62 height 11
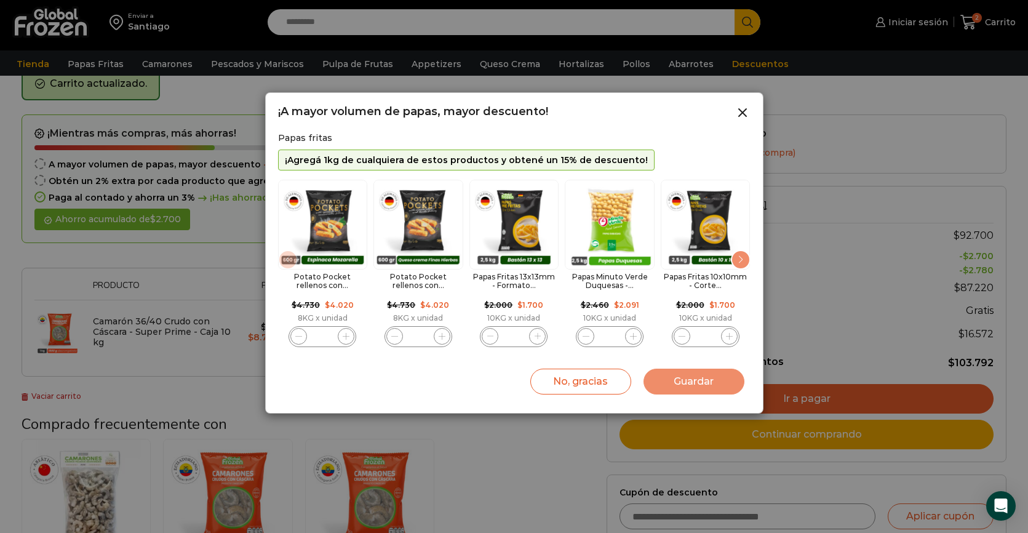
click at [743, 256] on div "Next slide" at bounding box center [741, 260] width 20 height 20
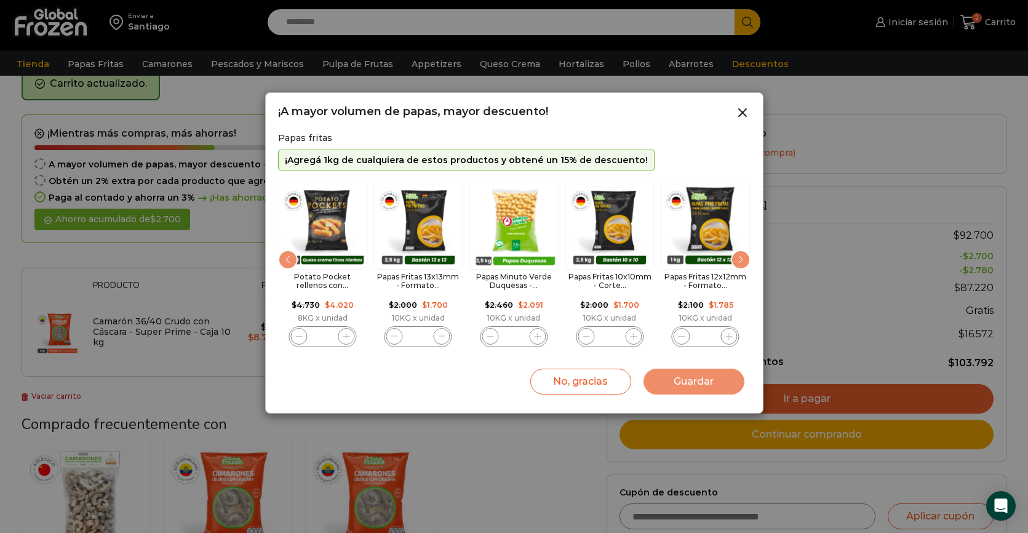
click at [743, 256] on div "Next slide" at bounding box center [741, 260] width 20 height 20
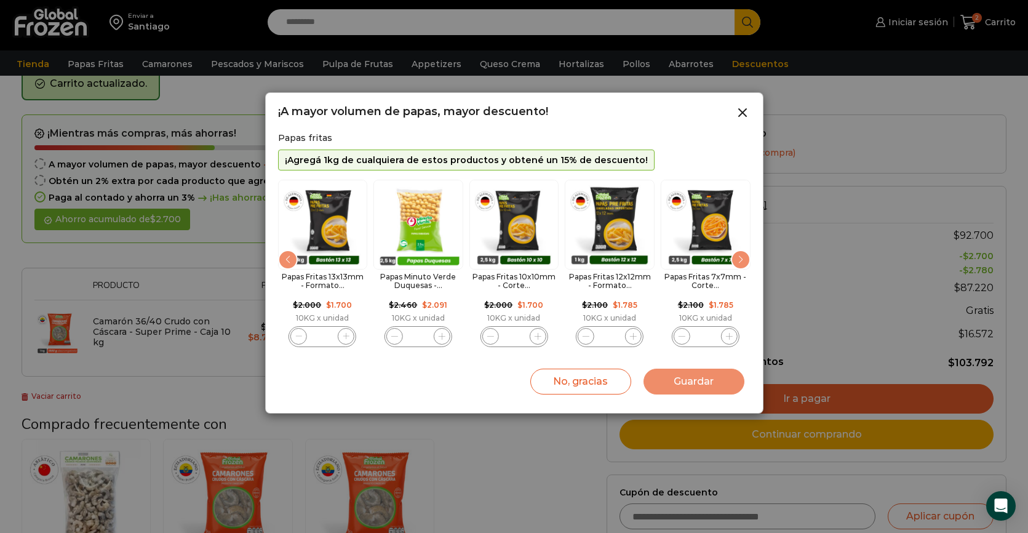
click at [743, 256] on div "Next slide" at bounding box center [741, 260] width 20 height 20
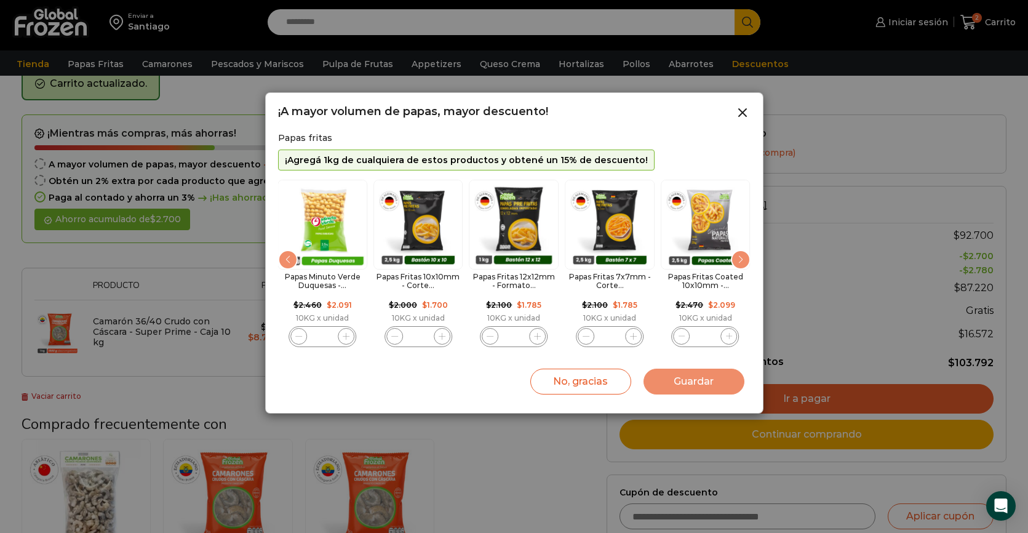
click at [743, 256] on div "Next slide" at bounding box center [741, 260] width 20 height 20
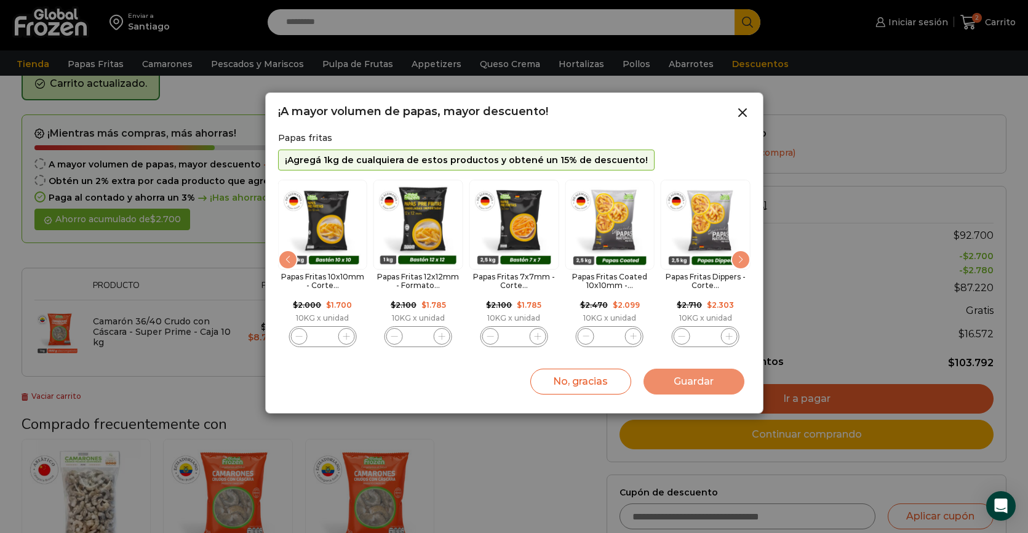
click at [743, 258] on div "Next slide" at bounding box center [741, 260] width 20 height 20
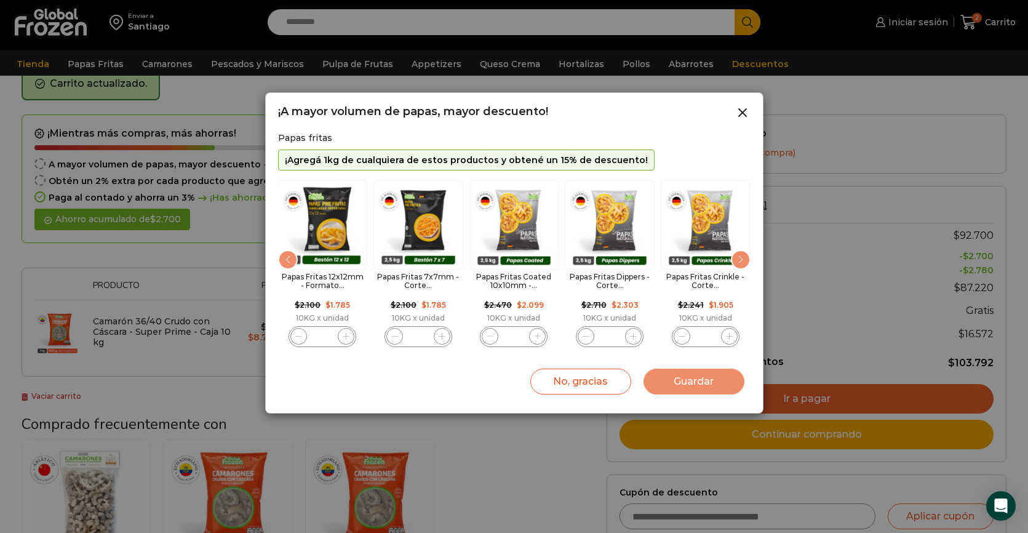
click at [743, 258] on div "Next slide" at bounding box center [741, 260] width 20 height 20
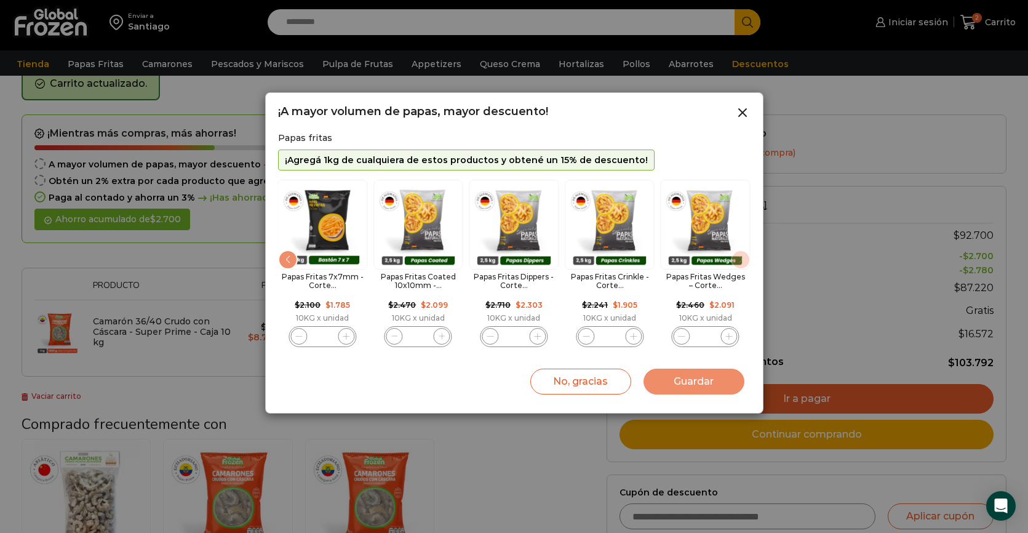
click at [743, 258] on img "11 / 11" at bounding box center [706, 225] width 90 height 90
click at [359, 238] on img "7 / 11" at bounding box center [323, 225] width 90 height 90
click at [345, 339] on icon "7 / 11" at bounding box center [346, 336] width 7 height 7
type input "*"
click at [741, 258] on img "11 / 11" at bounding box center [706, 225] width 90 height 90
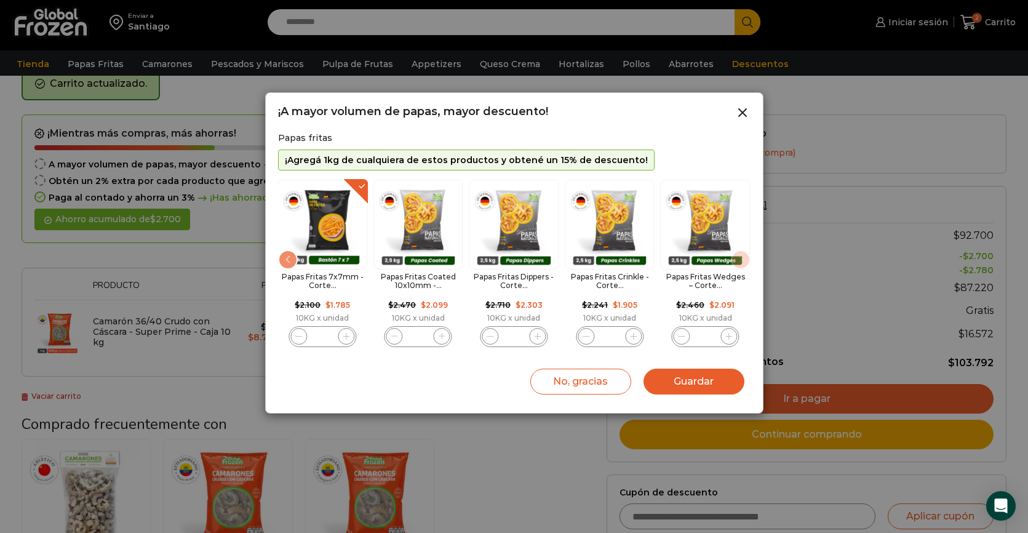
click at [283, 260] on div "Previous slide" at bounding box center [288, 260] width 20 height 20
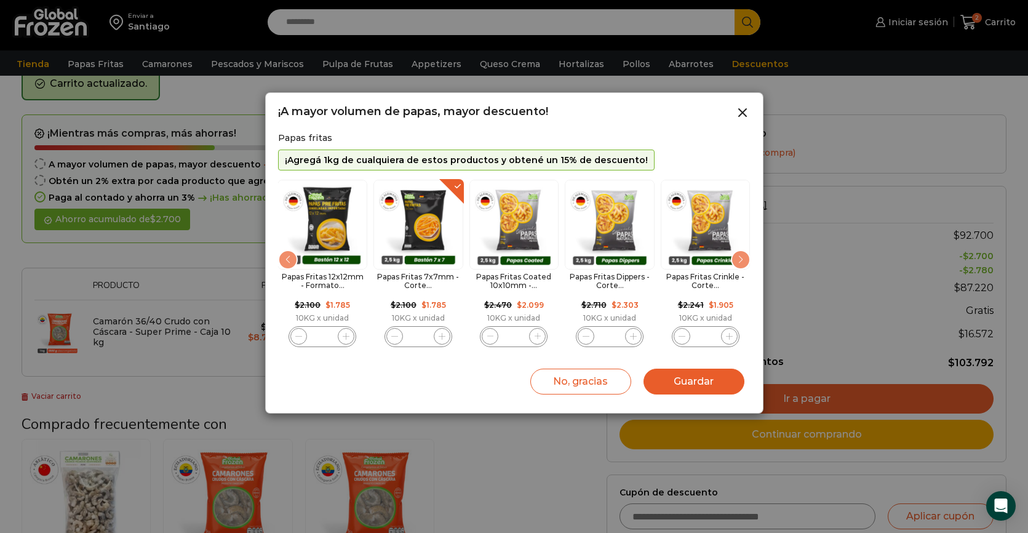
click at [430, 228] on img "7 / 11" at bounding box center [418, 225] width 90 height 90
